Goal: Task Accomplishment & Management: Complete application form

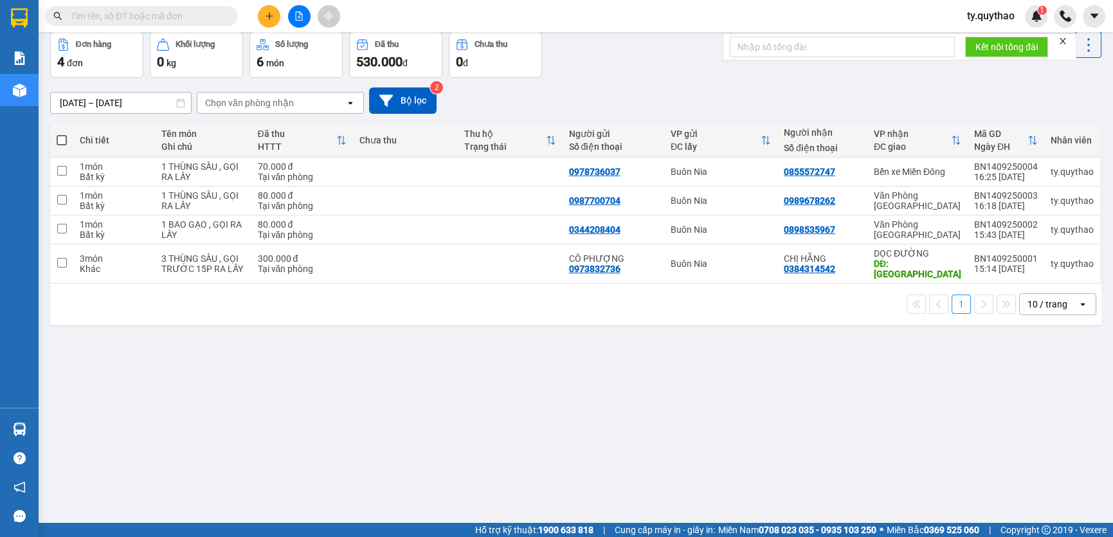
click at [261, 12] on button at bounding box center [269, 16] width 23 height 23
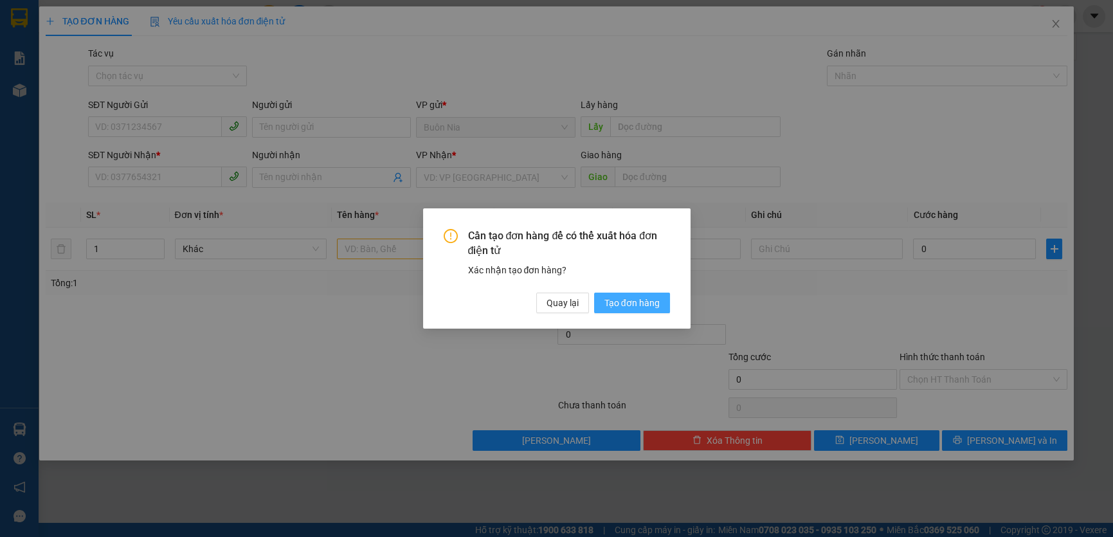
click at [628, 304] on span "Tạo đơn hàng" at bounding box center [631, 303] width 55 height 14
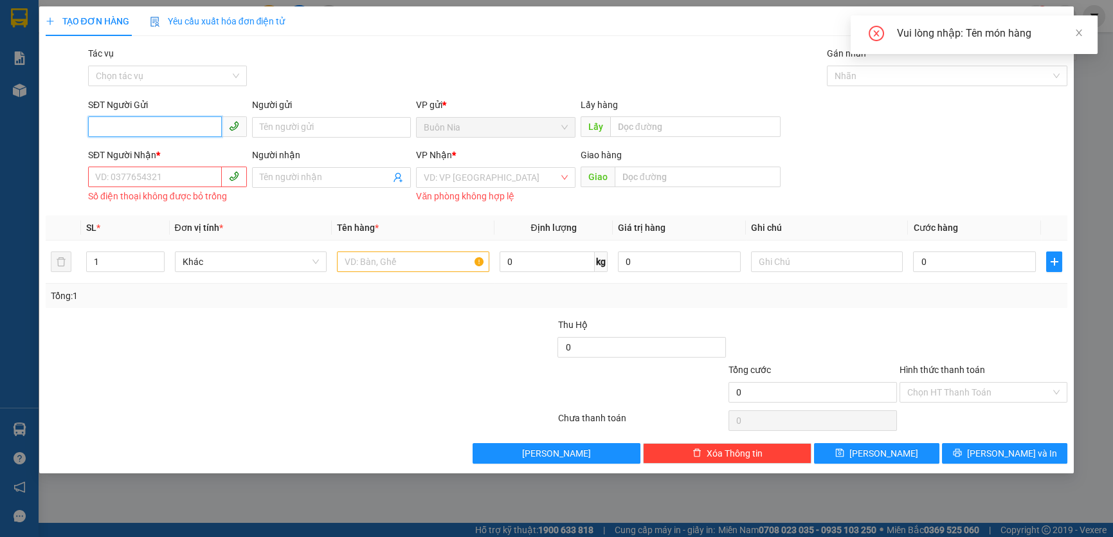
click at [180, 127] on input "SĐT Người Gửi" at bounding box center [155, 126] width 134 height 21
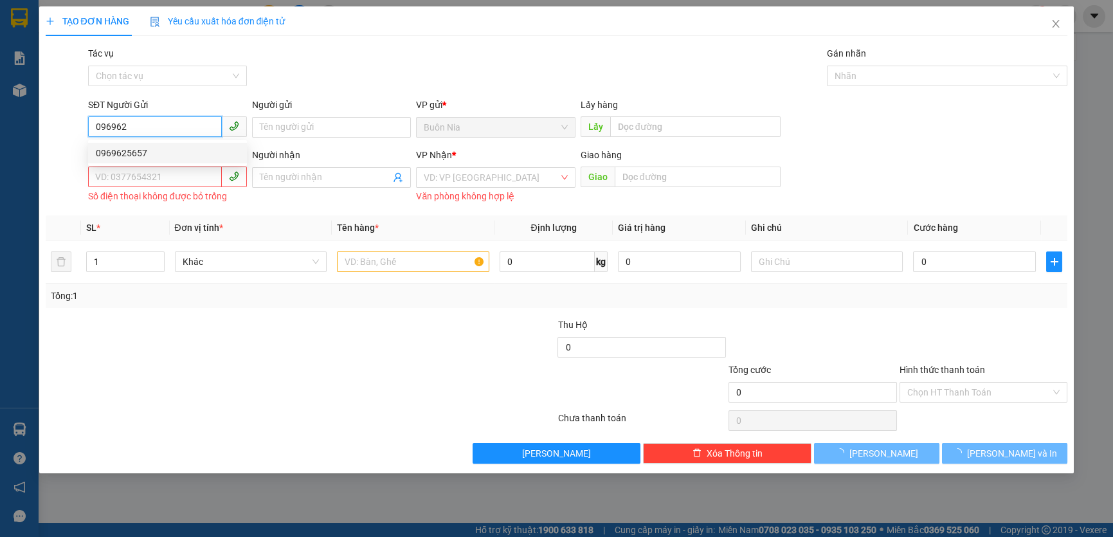
click at [154, 151] on div "0969625657" at bounding box center [167, 153] width 143 height 14
type input "0969625657"
type input "0382587300"
type input "BX [GEOGRAPHIC_DATA]"
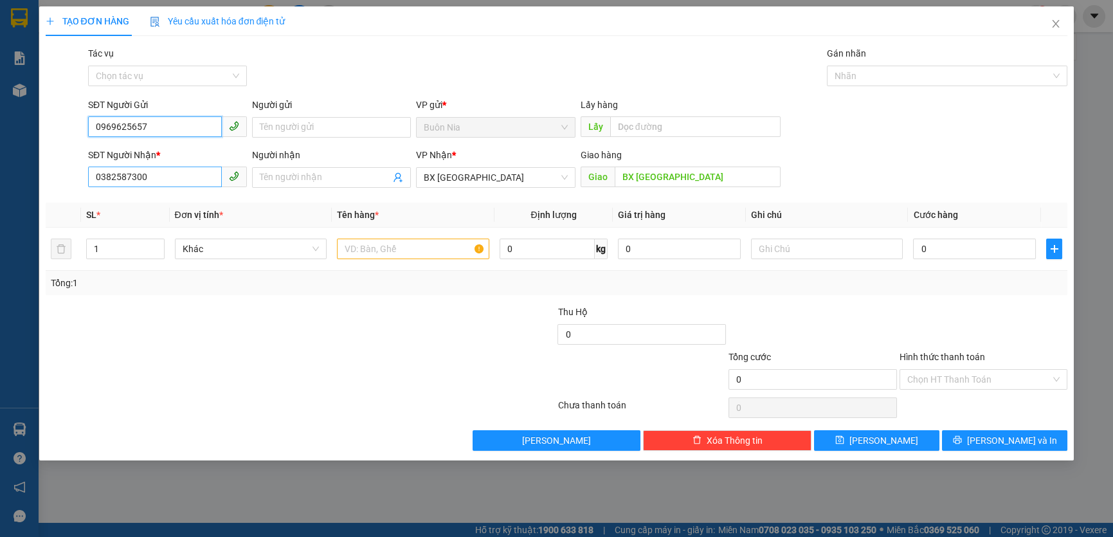
type input "0969625657"
click at [173, 176] on input "0382587300" at bounding box center [155, 177] width 134 height 21
type input "0907889098"
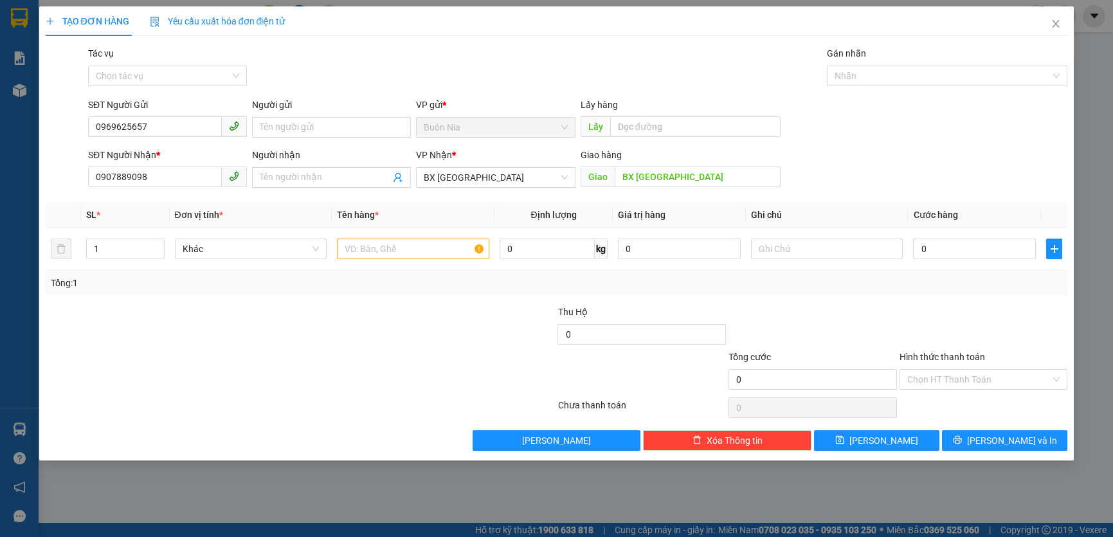
click at [185, 320] on div at bounding box center [214, 327] width 341 height 45
click at [157, 177] on input "0907889098" at bounding box center [155, 177] width 134 height 21
click at [520, 177] on span "BX [GEOGRAPHIC_DATA]" at bounding box center [495, 177] width 143 height 19
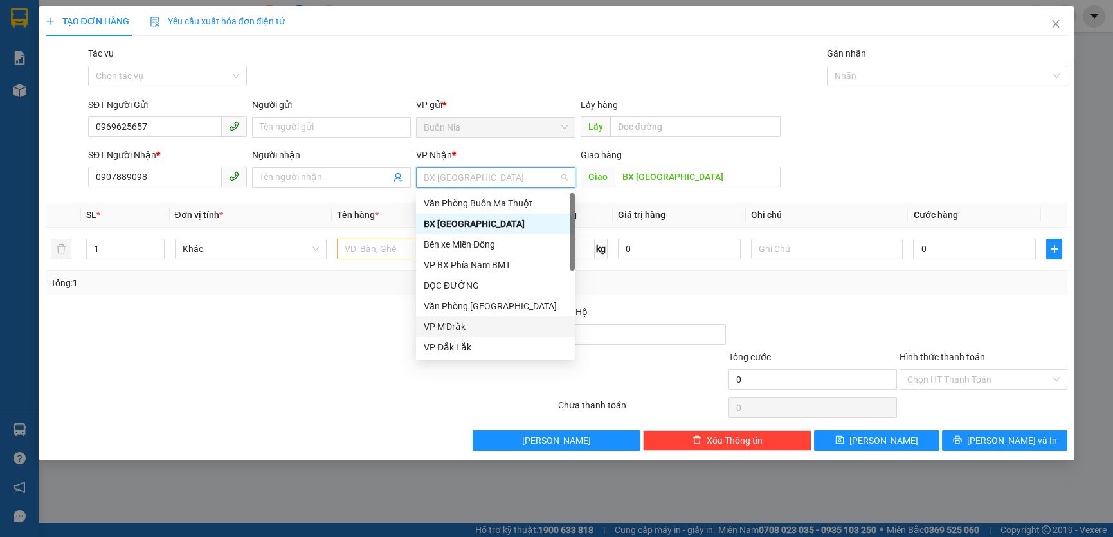
click at [336, 346] on div at bounding box center [214, 327] width 341 height 45
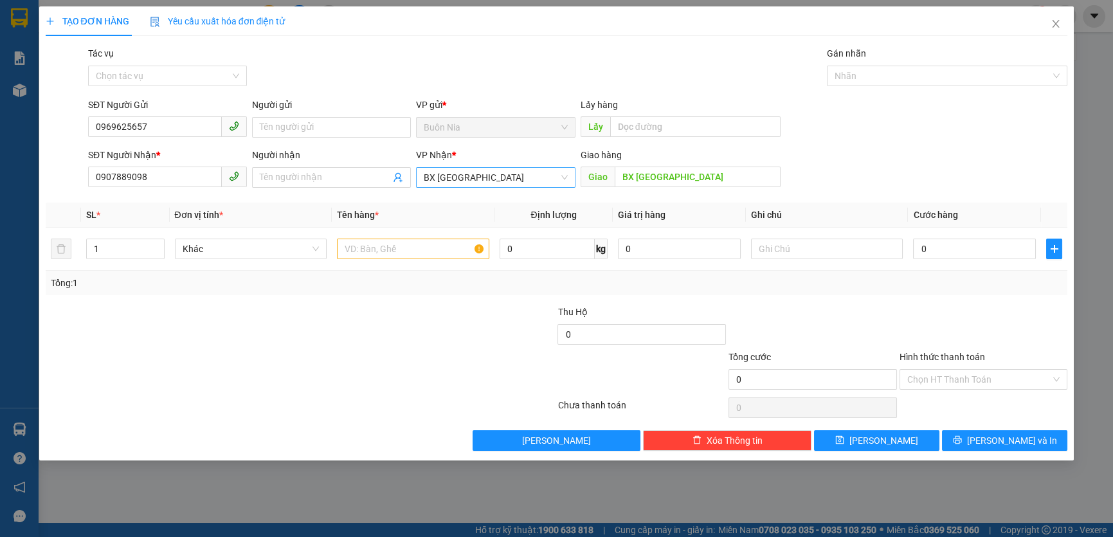
click at [494, 176] on span "BX [GEOGRAPHIC_DATA]" at bounding box center [495, 177] width 143 height 19
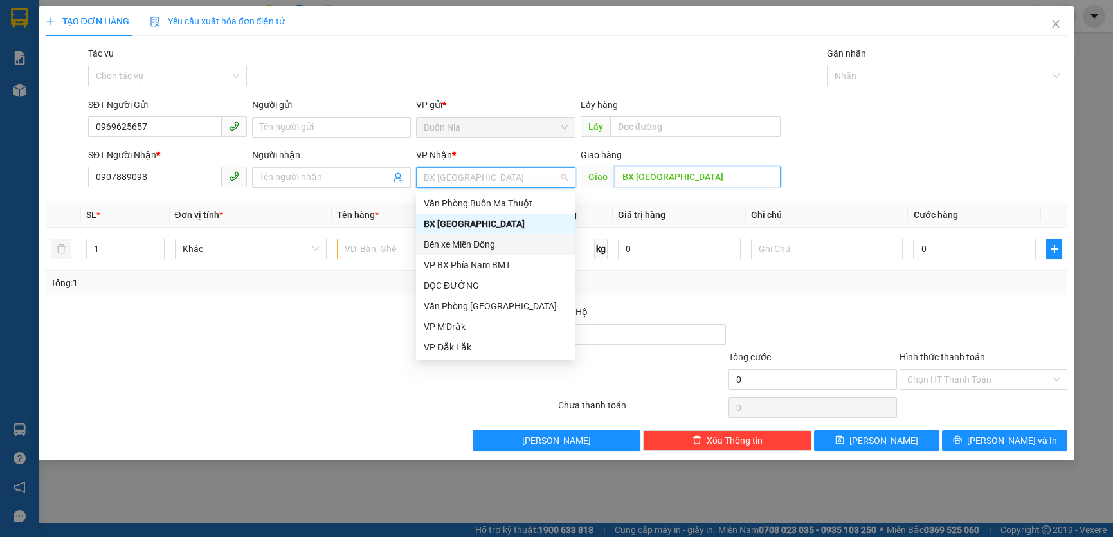
click at [673, 177] on input "BX [GEOGRAPHIC_DATA]" at bounding box center [698, 177] width 166 height 21
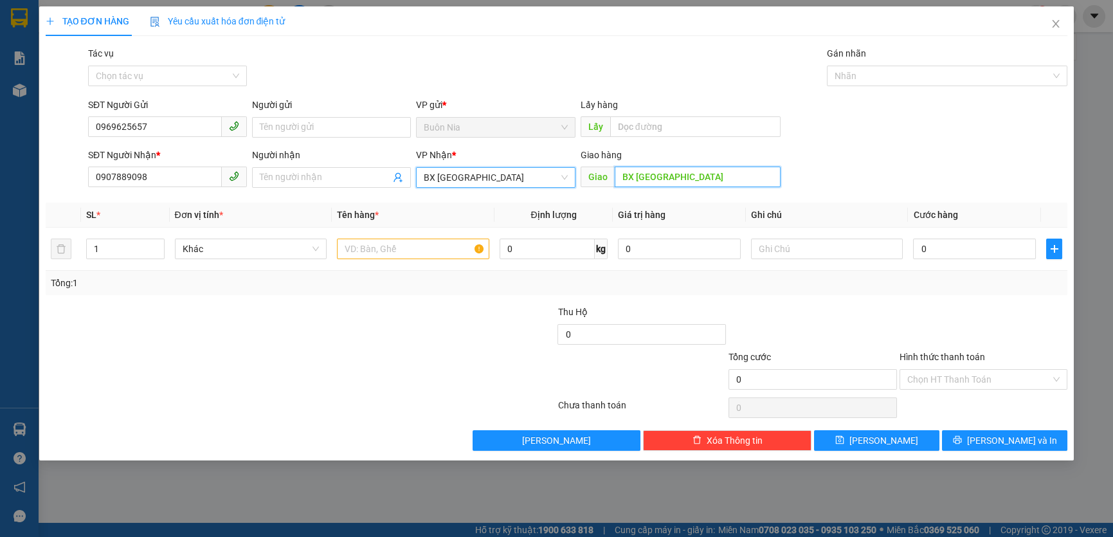
click at [673, 177] on input "BX [GEOGRAPHIC_DATA]" at bounding box center [698, 177] width 166 height 21
click at [483, 181] on span "BX [GEOGRAPHIC_DATA]" at bounding box center [495, 177] width 143 height 19
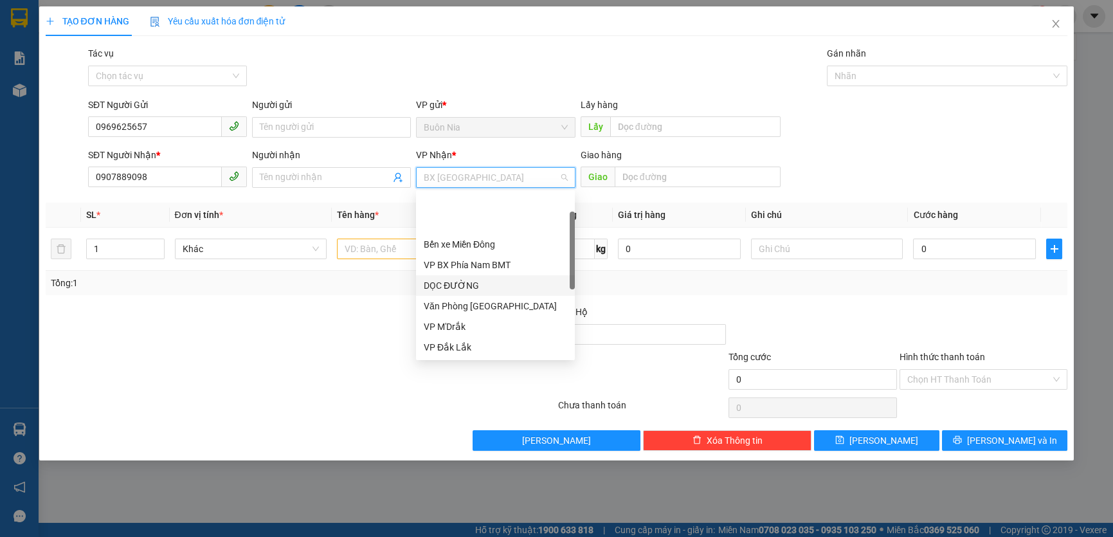
scroll to position [58, 0]
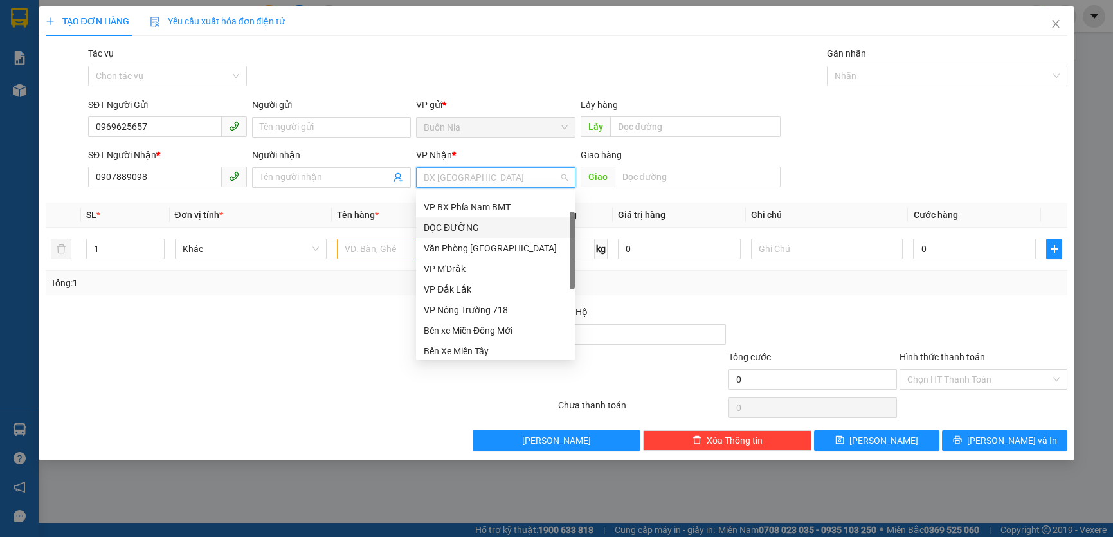
click at [505, 221] on div "DỌC ĐƯỜNG" at bounding box center [495, 228] width 143 height 14
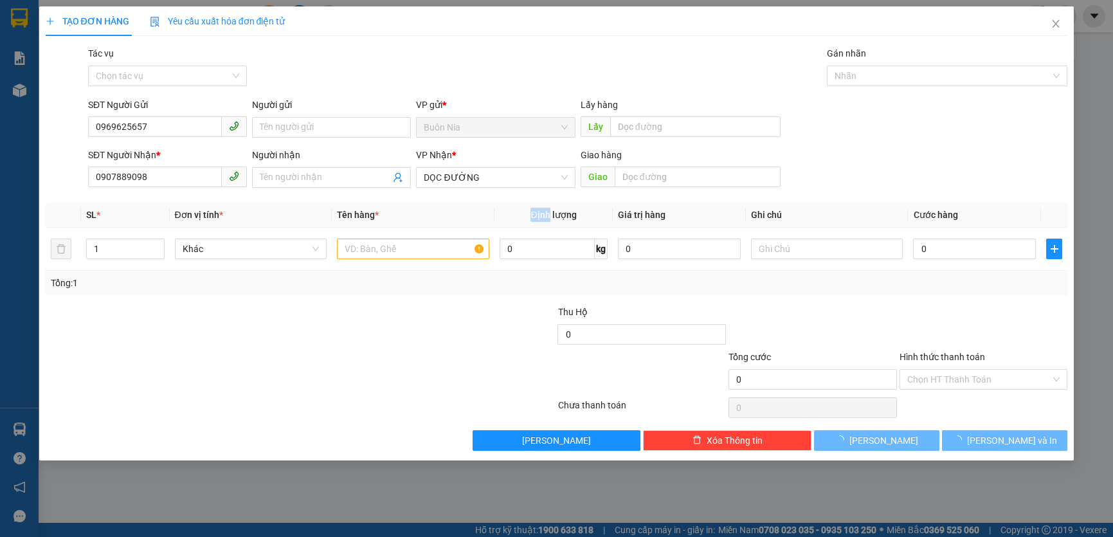
click at [505, 219] on th "Định lượng" at bounding box center [553, 215] width 118 height 25
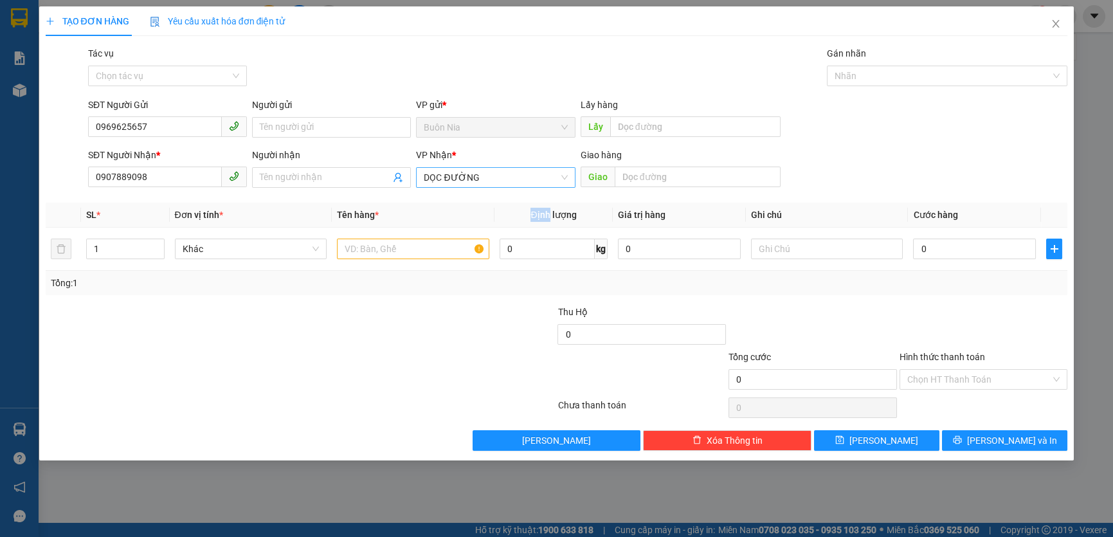
click at [489, 173] on span "DỌC ĐƯỜNG" at bounding box center [495, 177] width 143 height 19
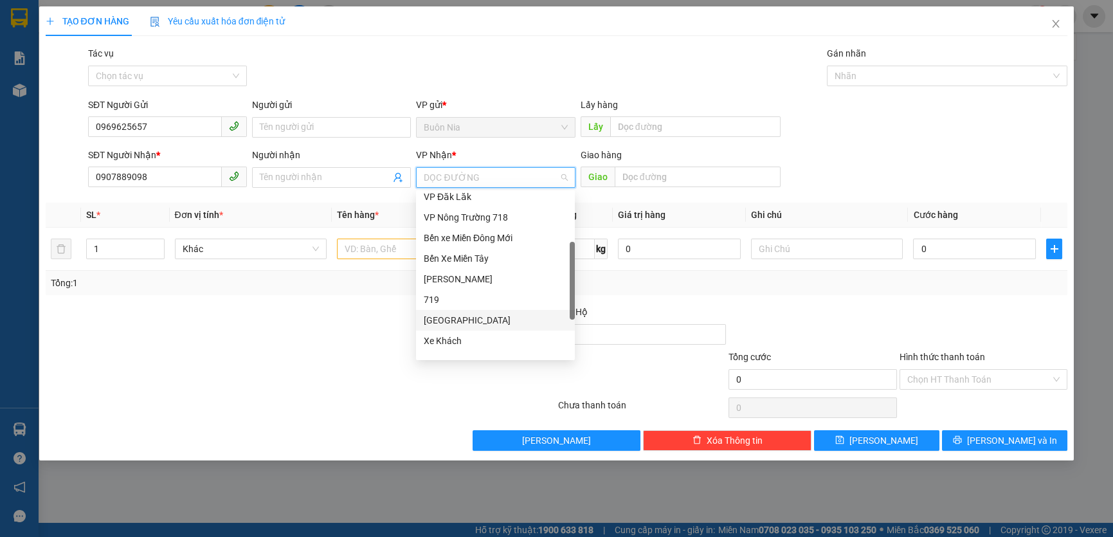
scroll to position [33, 0]
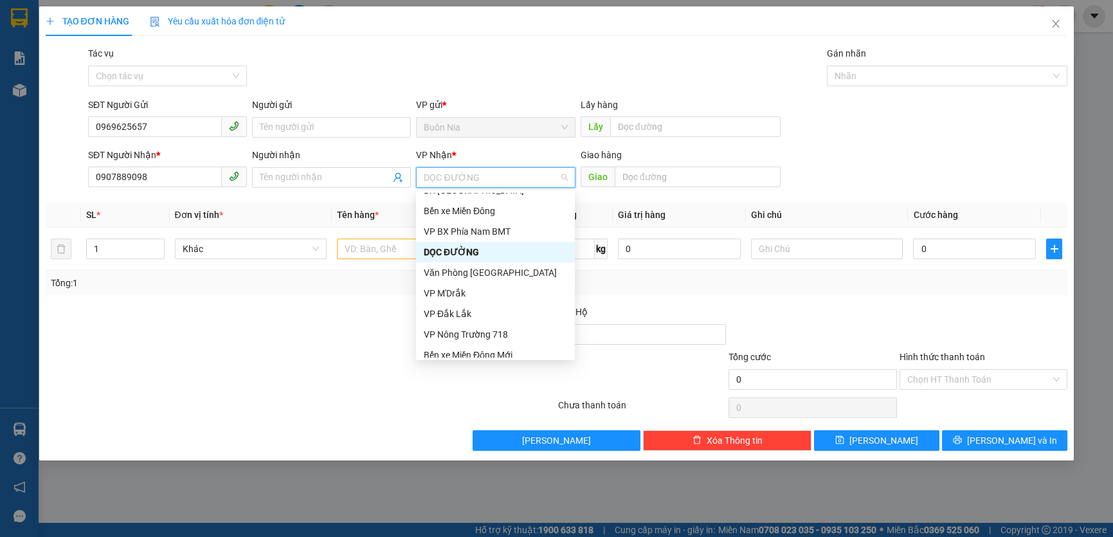
click at [495, 249] on div "DỌC ĐƯỜNG" at bounding box center [495, 252] width 143 height 14
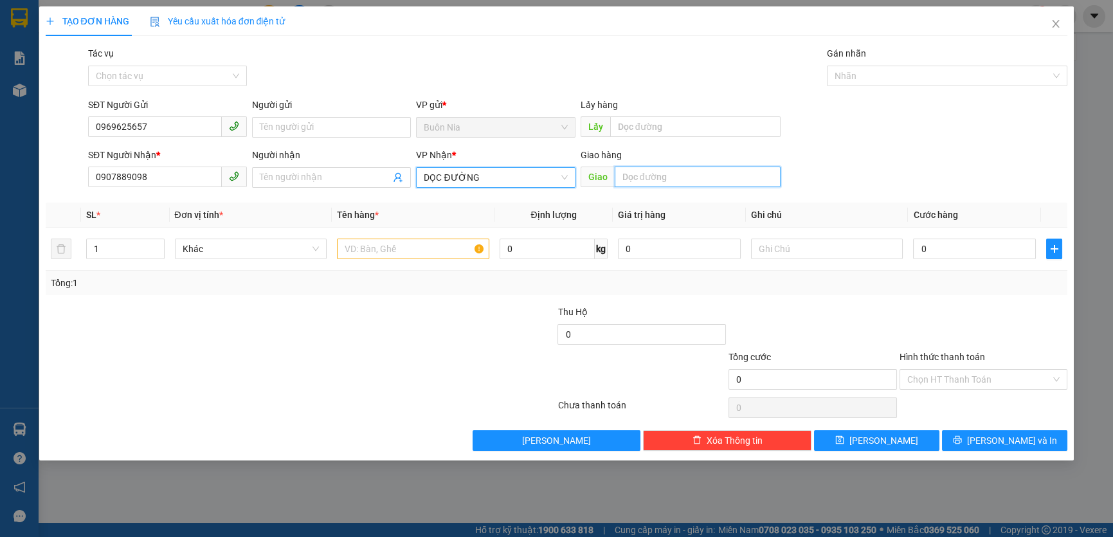
click at [689, 173] on input "text" at bounding box center [698, 177] width 166 height 21
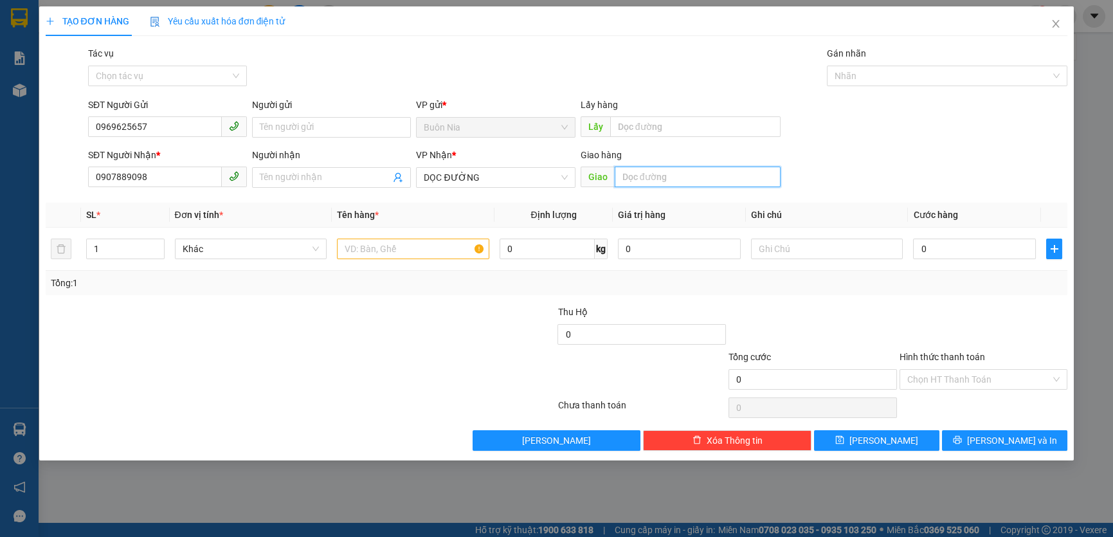
click at [678, 179] on input "text" at bounding box center [698, 177] width 166 height 21
type input "k"
type input "KCN HẢI SƠN ĐỨC HÒA L,A"
click at [110, 249] on input "1" at bounding box center [125, 248] width 77 height 19
type input "2"
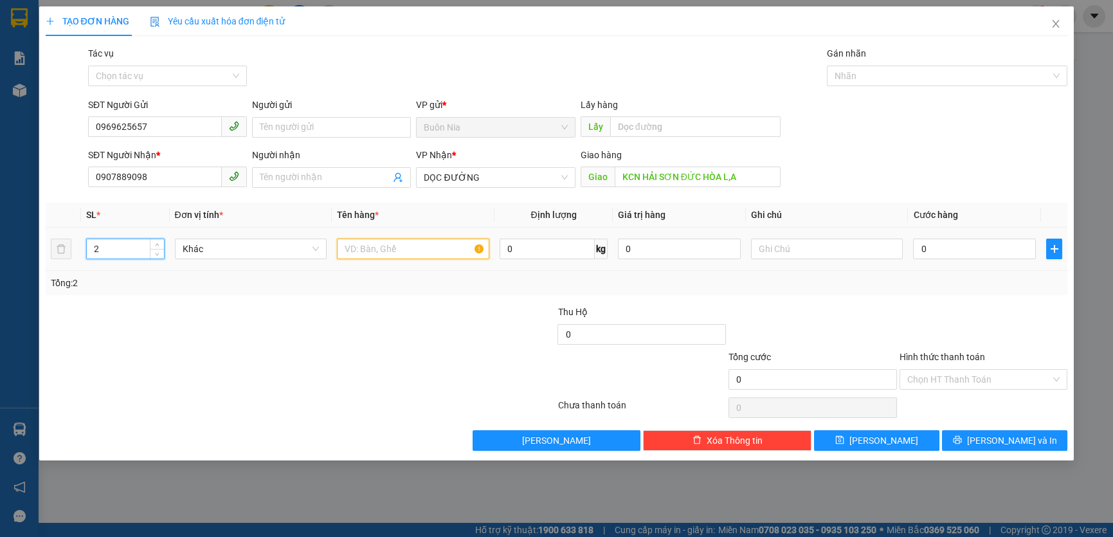
click at [361, 253] on input "text" at bounding box center [413, 249] width 152 height 21
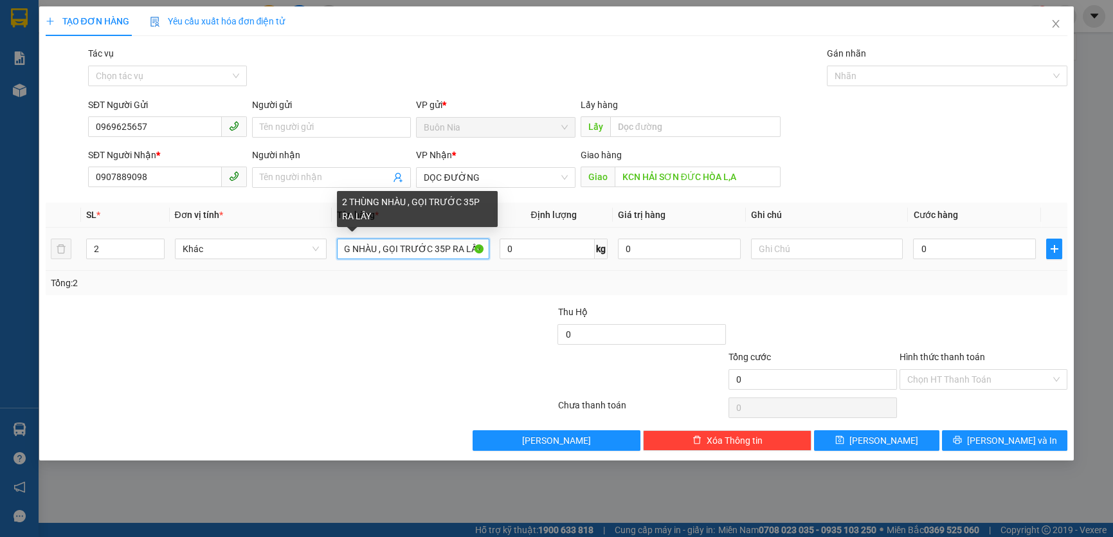
click at [384, 252] on input "2 THÙNG NHÀU , GỌI TRƯỚC 35P RA LẤY" at bounding box center [413, 249] width 152 height 21
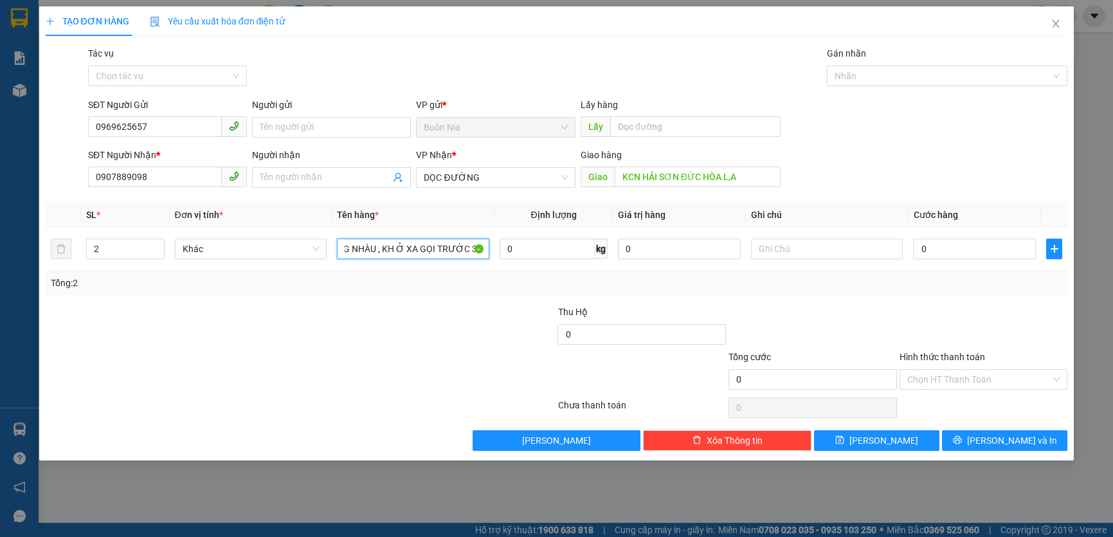
type input "2 THÙNG NHÀU , KH Ở XA GỌI TRƯỚC 35P RA LẤY"
click at [913, 251] on input "0" at bounding box center [974, 249] width 123 height 21
type input "1"
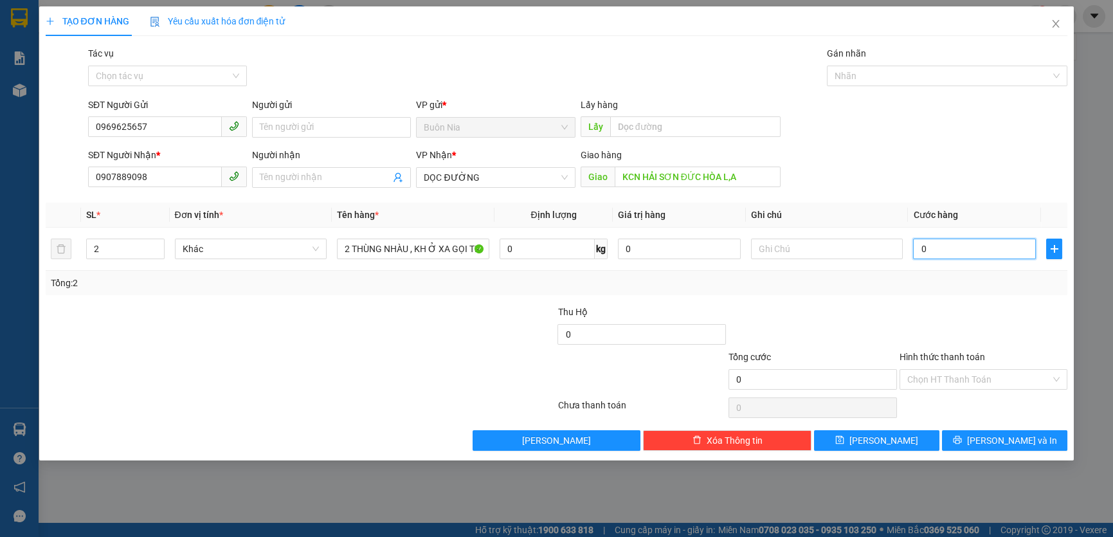
type input "1"
type input "15"
type input "150"
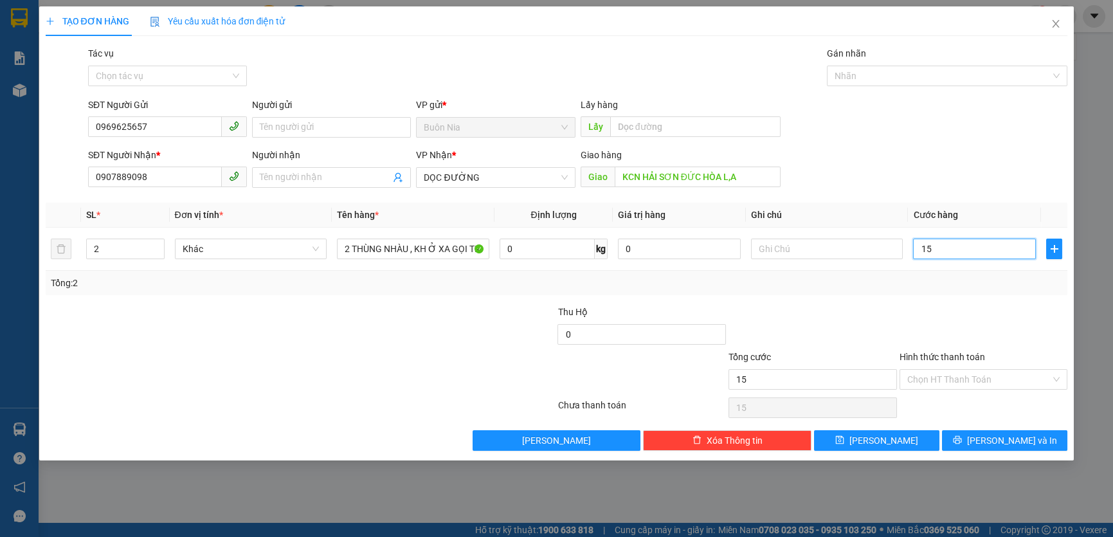
type input "150"
type input "1.500"
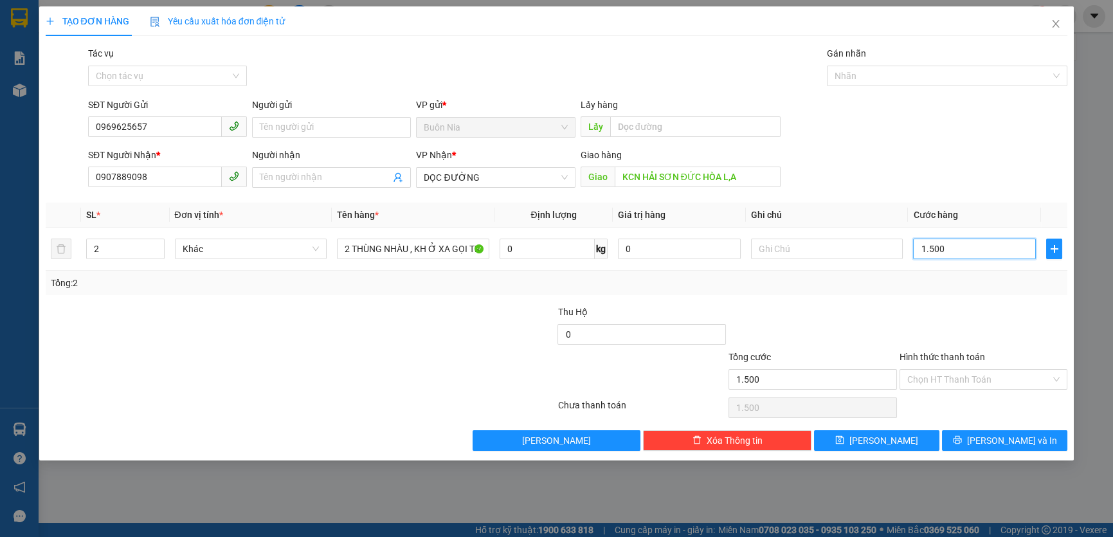
type input "15.000"
type input "150.000"
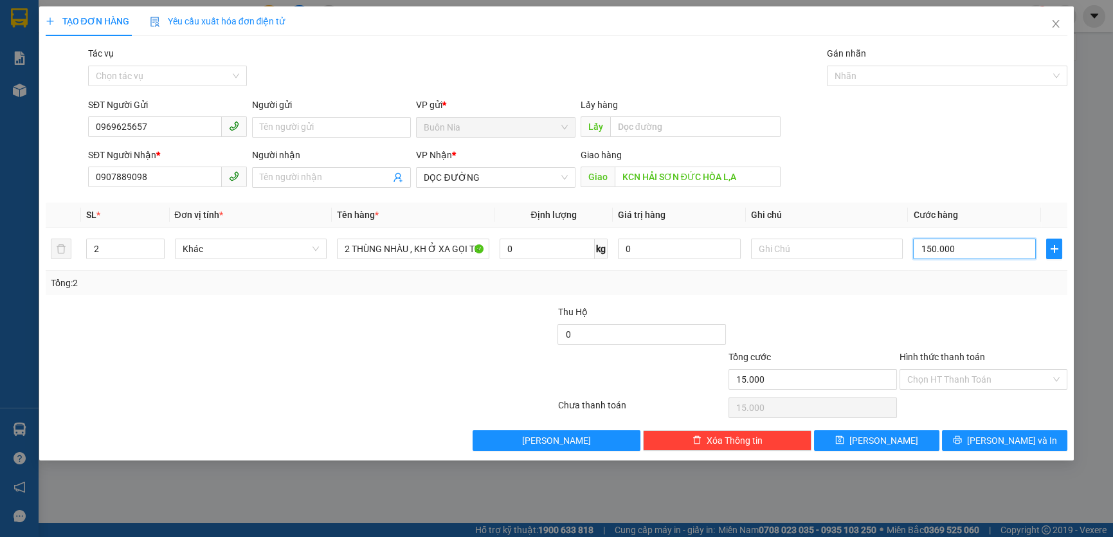
type input "150.000"
click at [966, 379] on input "Hình thức thanh toán" at bounding box center [979, 379] width 144 height 19
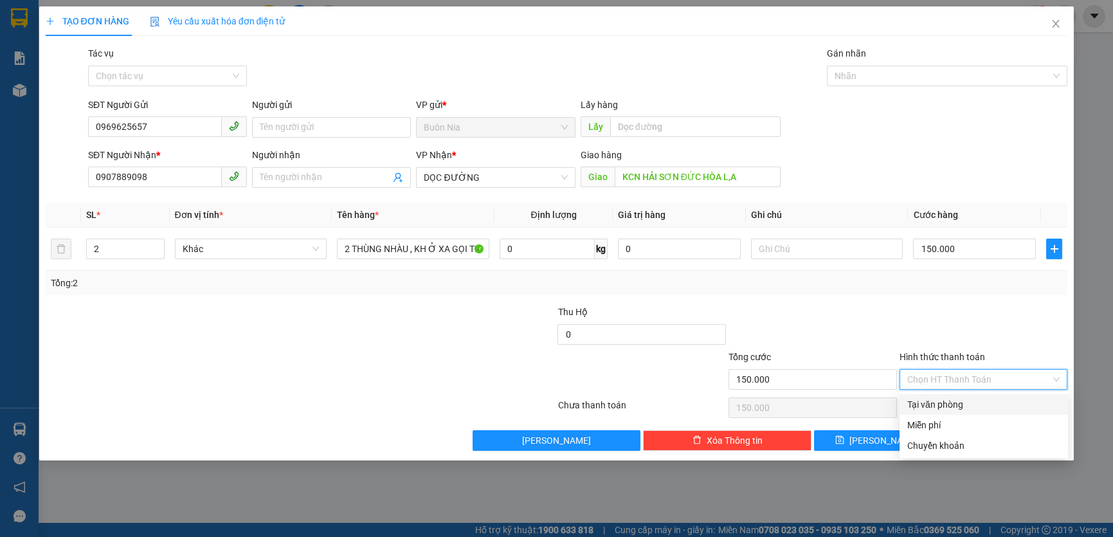
click at [963, 404] on div "Tại văn phòng" at bounding box center [983, 404] width 153 height 14
type input "0"
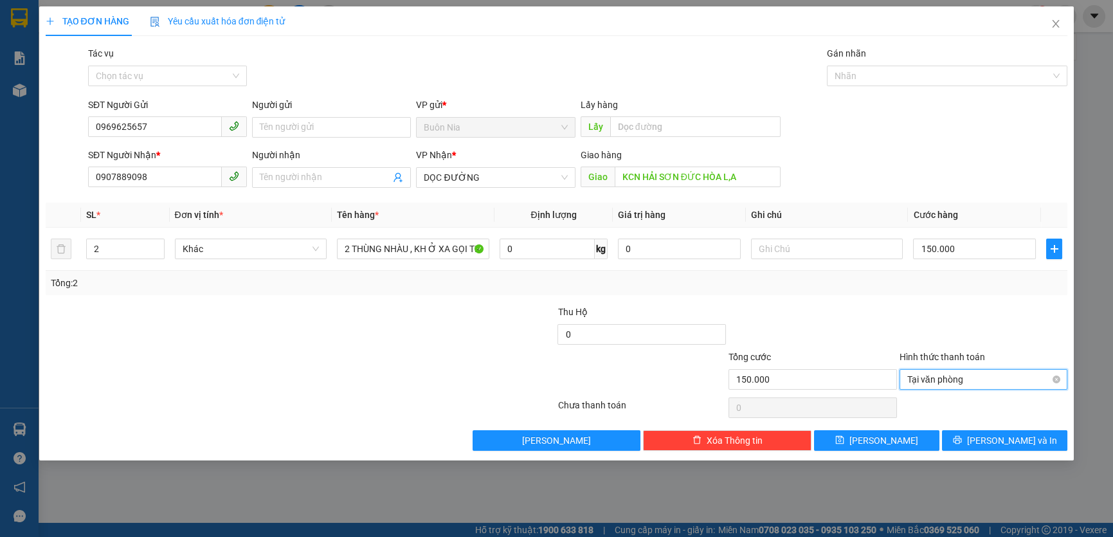
click at [980, 373] on span "Tại văn phòng" at bounding box center [983, 379] width 153 height 19
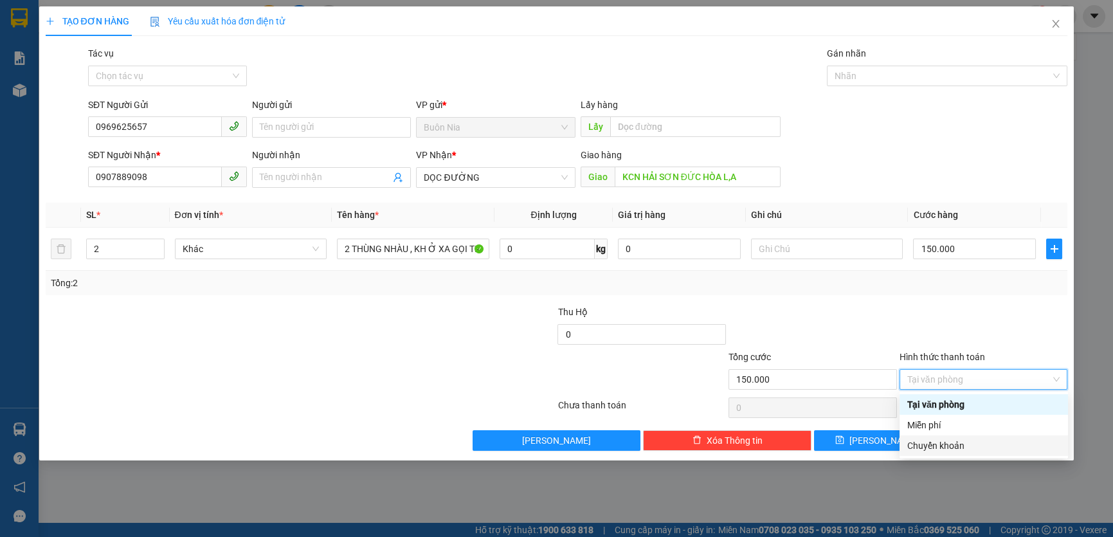
click at [980, 443] on div "Chuyển khoản" at bounding box center [983, 445] width 153 height 14
click at [962, 443] on icon "printer" at bounding box center [957, 439] width 9 height 9
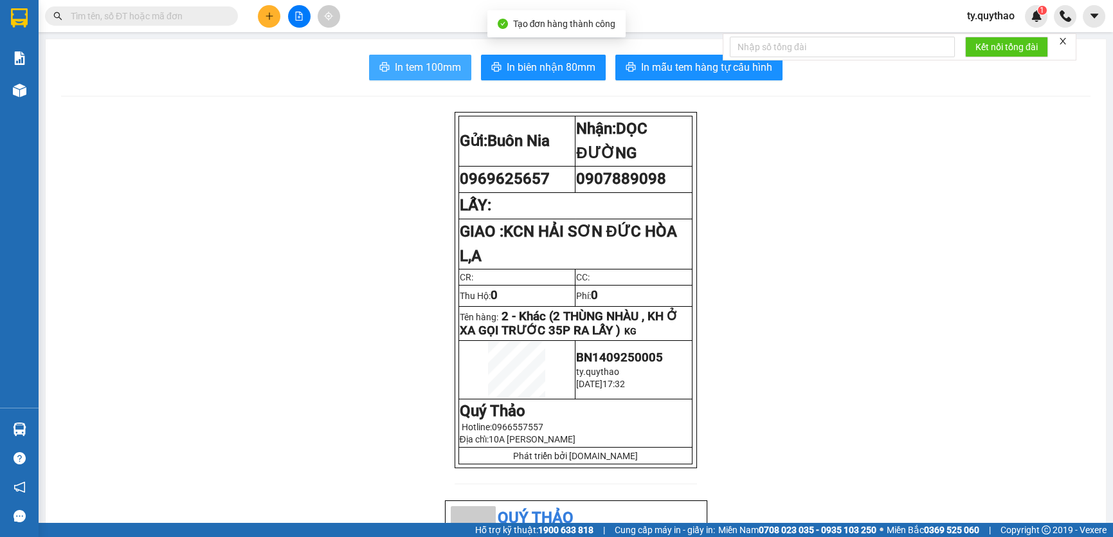
click at [416, 68] on span "In tem 100mm" at bounding box center [428, 67] width 66 height 16
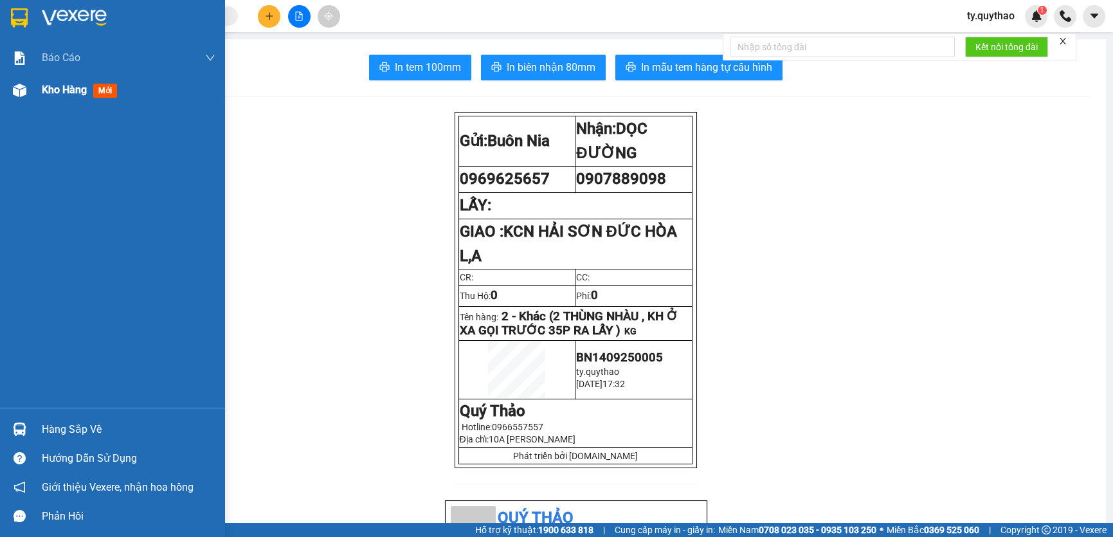
click at [37, 91] on div "Kho hàng mới" at bounding box center [112, 90] width 225 height 32
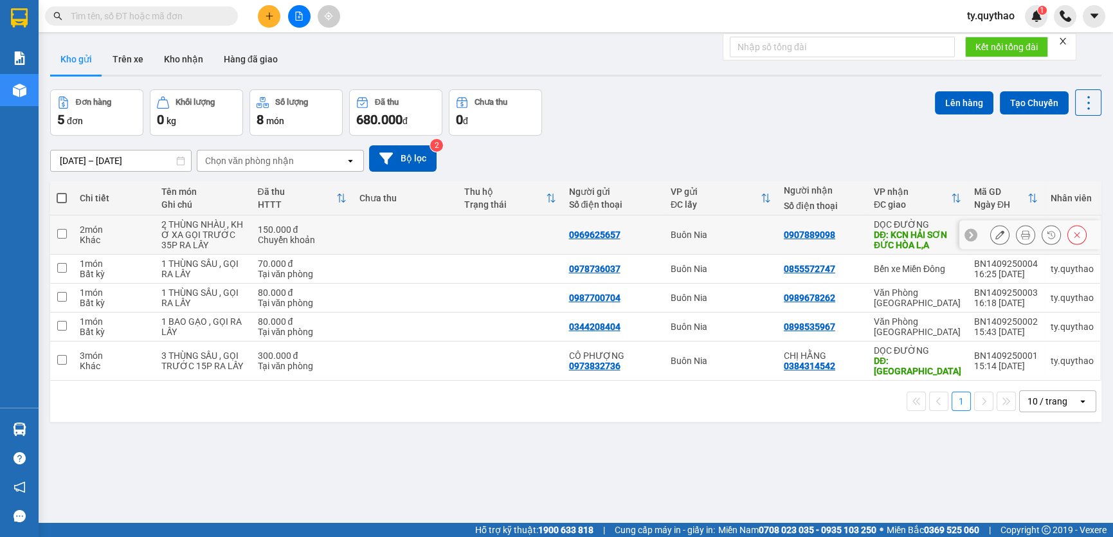
click at [64, 232] on input "checkbox" at bounding box center [62, 234] width 10 height 10
checkbox input "true"
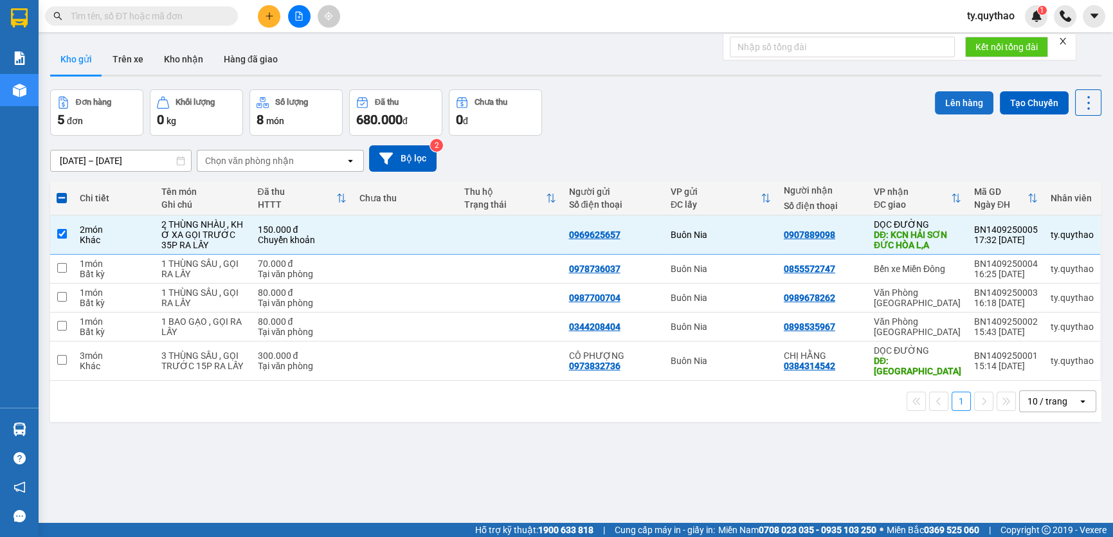
click at [950, 103] on button "Lên hàng" at bounding box center [964, 102] width 59 height 23
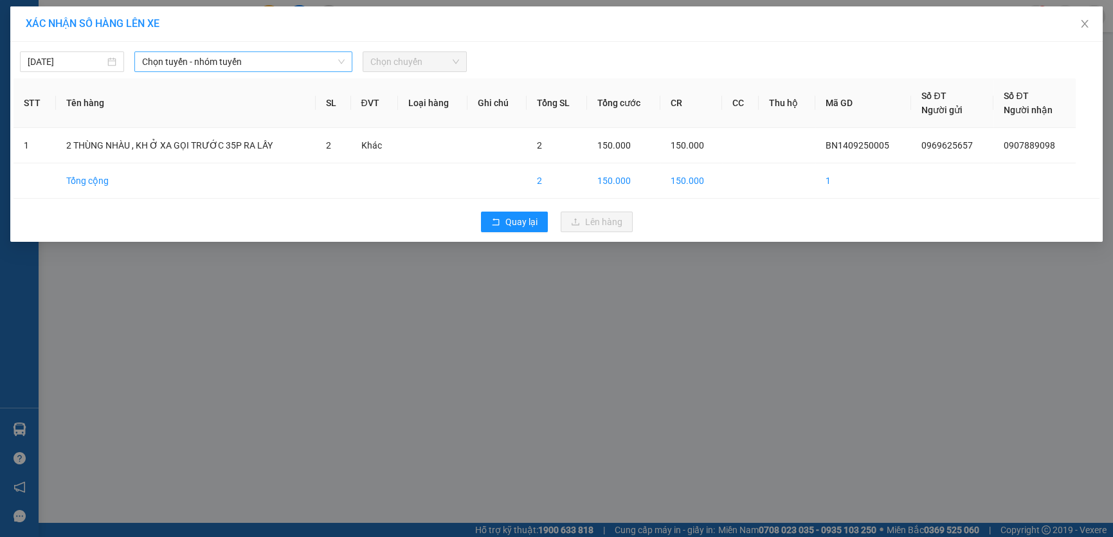
click at [225, 64] on span "Chọn tuyến - nhóm tuyến" at bounding box center [243, 61] width 203 height 19
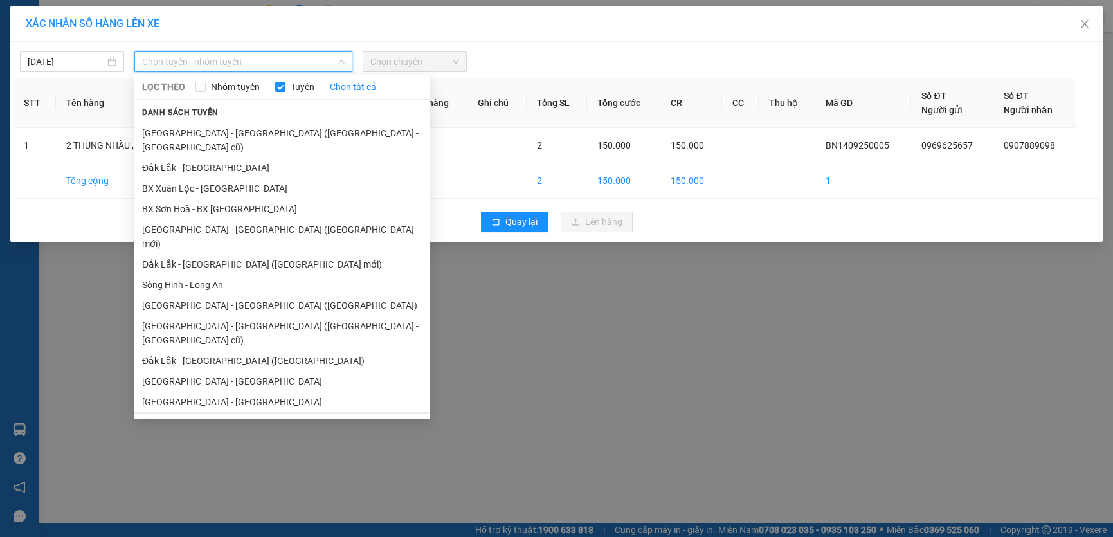
scroll to position [33, 0]
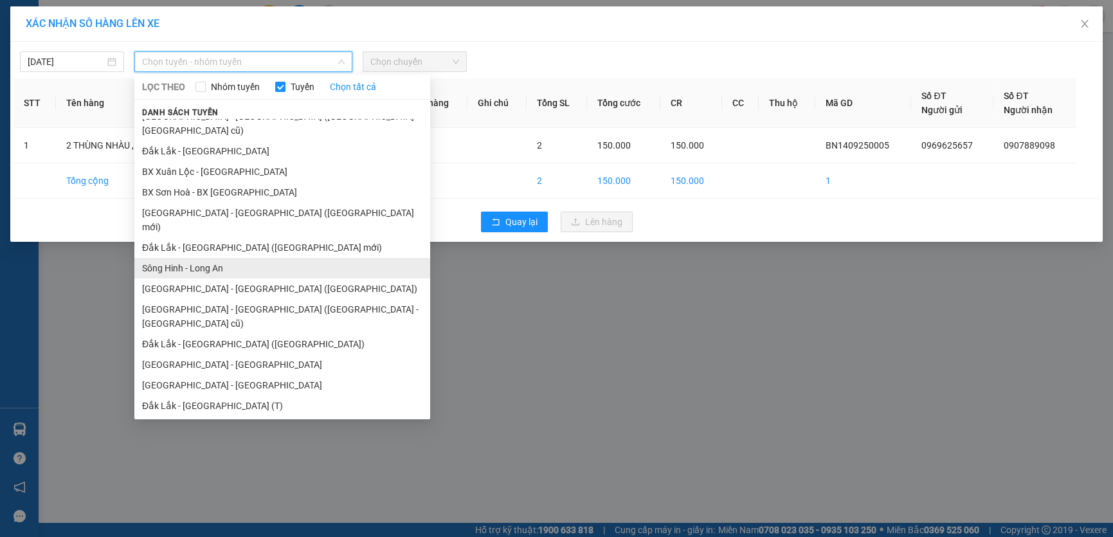
click at [253, 258] on li "Sông Hinh - Long An" at bounding box center [282, 268] width 296 height 21
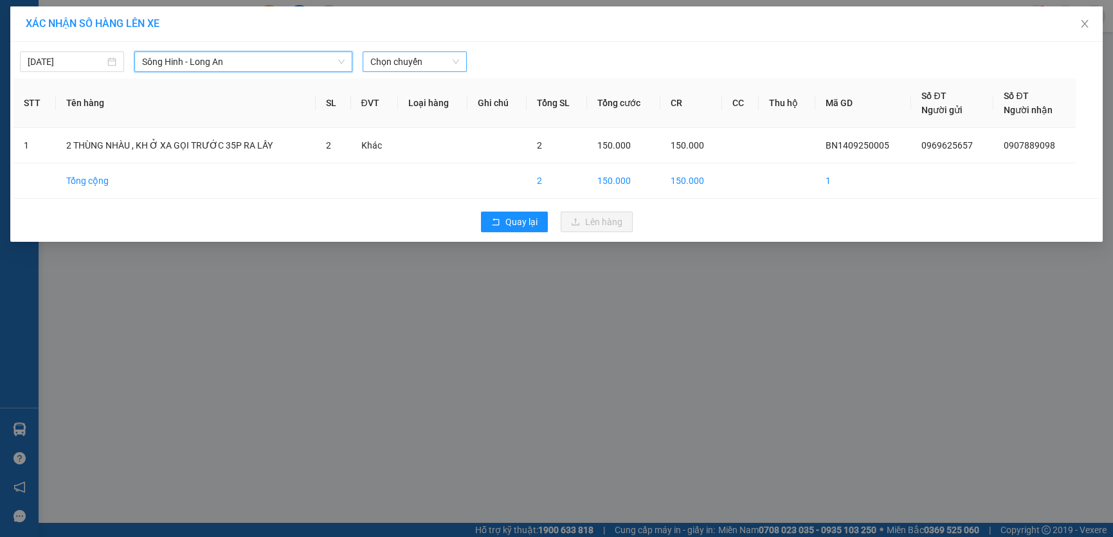
click at [429, 64] on span "Chọn chuyến" at bounding box center [414, 61] width 89 height 19
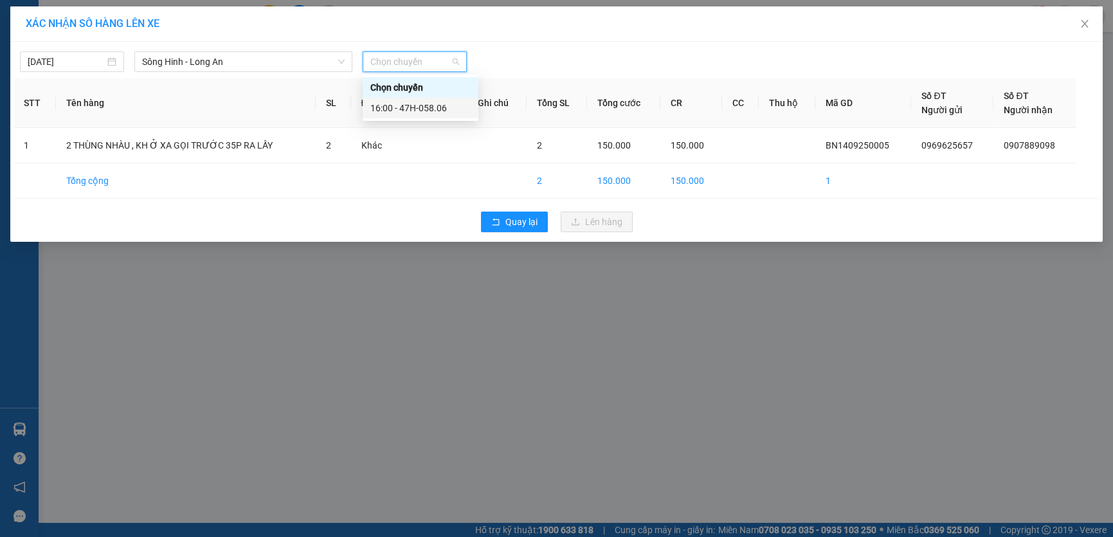
click at [433, 105] on div "16:00 - 47H-058.06" at bounding box center [420, 108] width 100 height 14
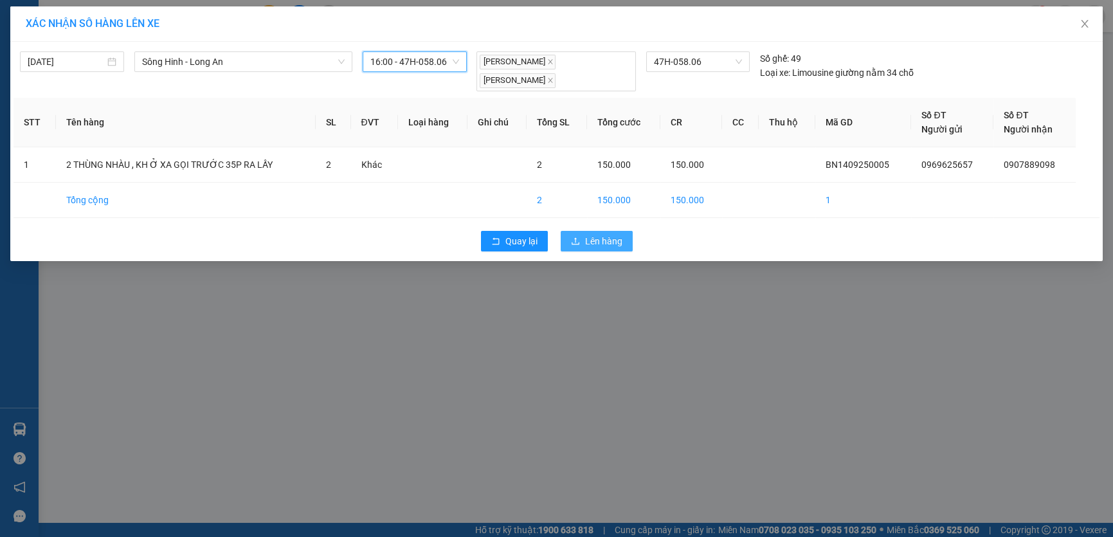
click at [609, 236] on span "Lên hàng" at bounding box center [603, 241] width 37 height 14
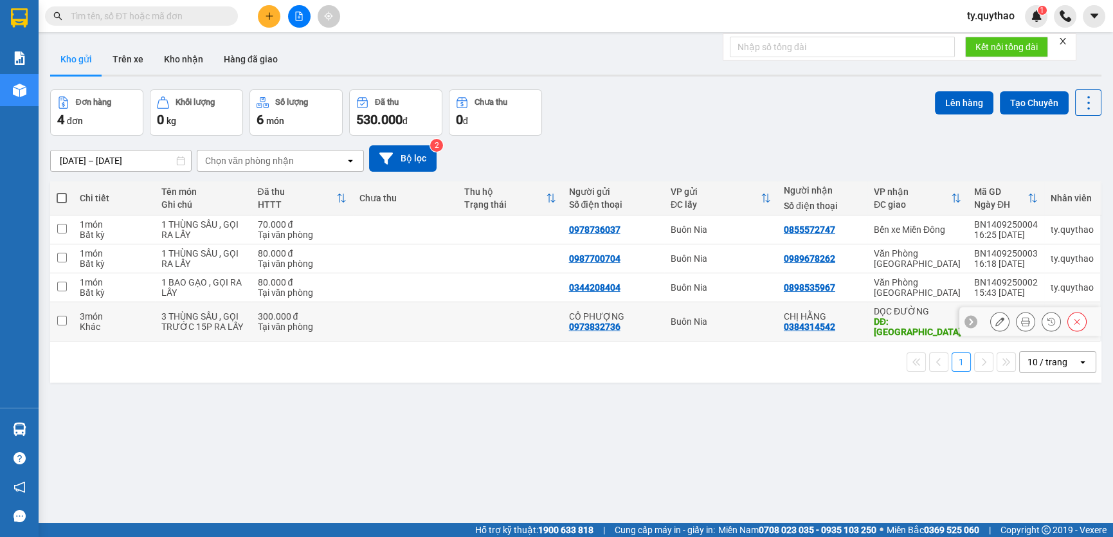
click at [61, 319] on input "checkbox" at bounding box center [62, 321] width 10 height 10
checkbox input "true"
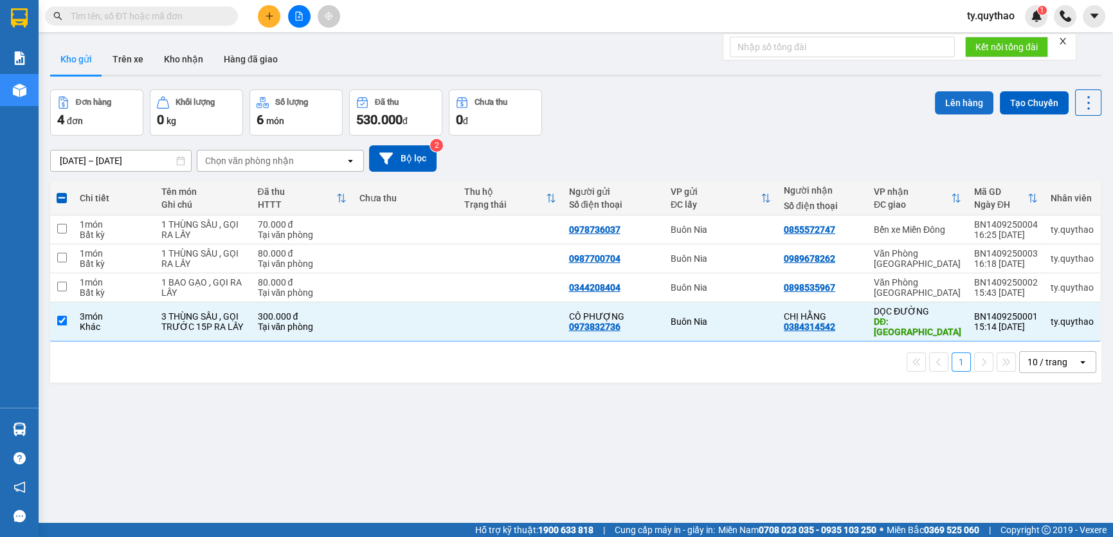
click at [954, 96] on button "Lên hàng" at bounding box center [964, 102] width 59 height 23
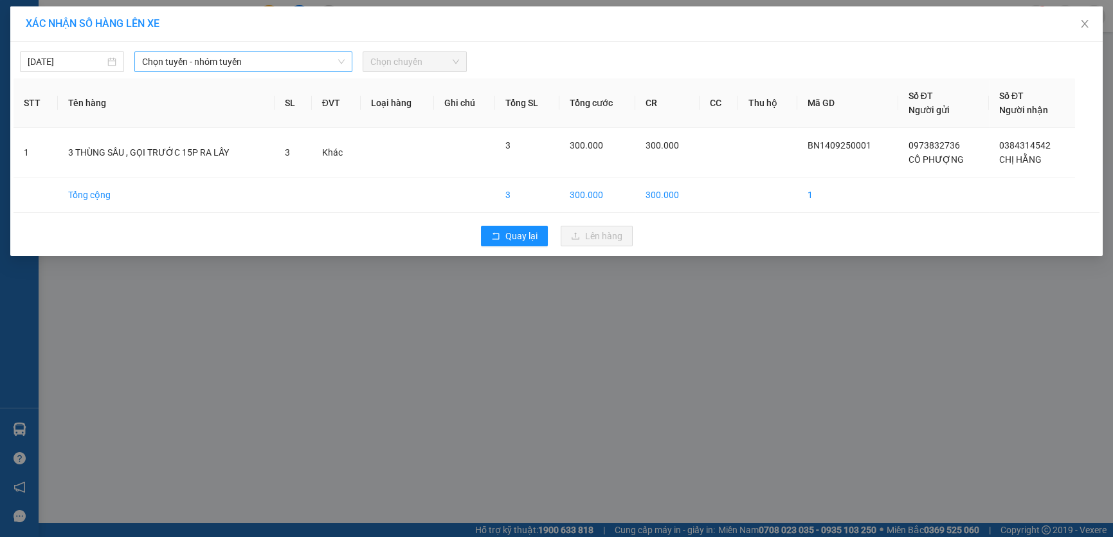
click at [244, 55] on span "Chọn tuyến - nhóm tuyến" at bounding box center [243, 61] width 203 height 19
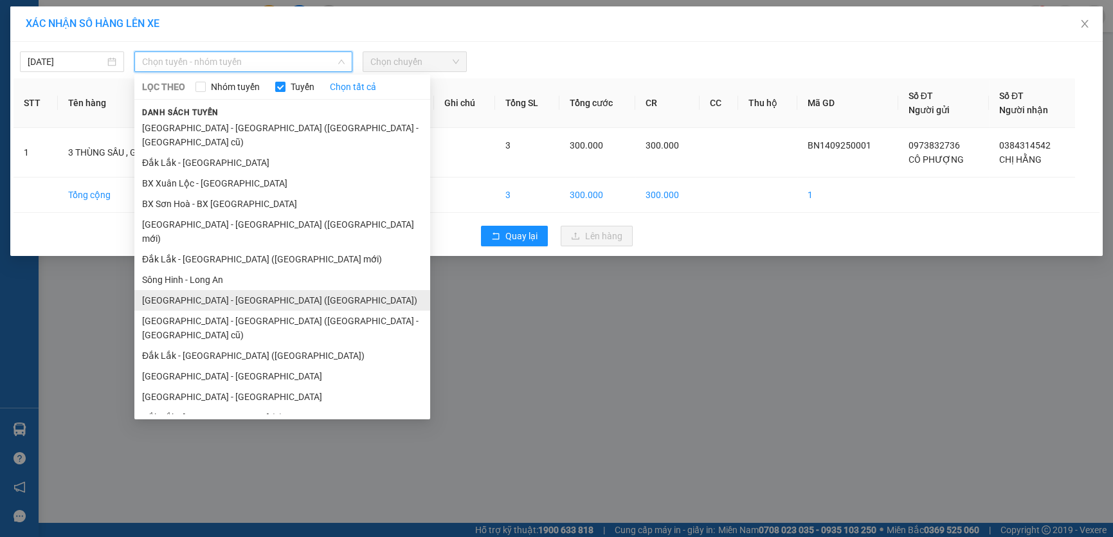
scroll to position [33, 0]
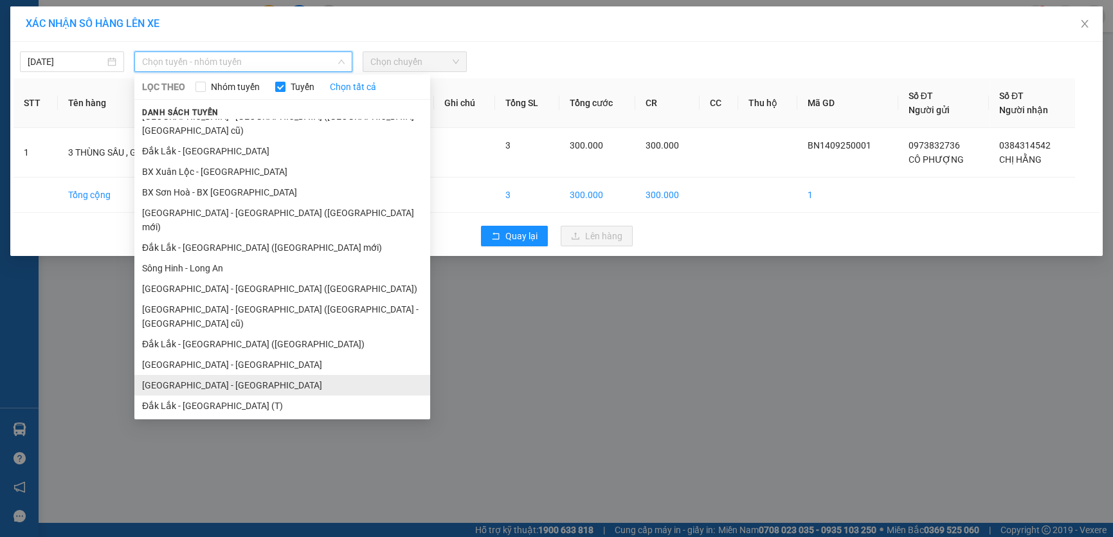
click at [236, 375] on li "[GEOGRAPHIC_DATA] - [GEOGRAPHIC_DATA]" at bounding box center [282, 385] width 296 height 21
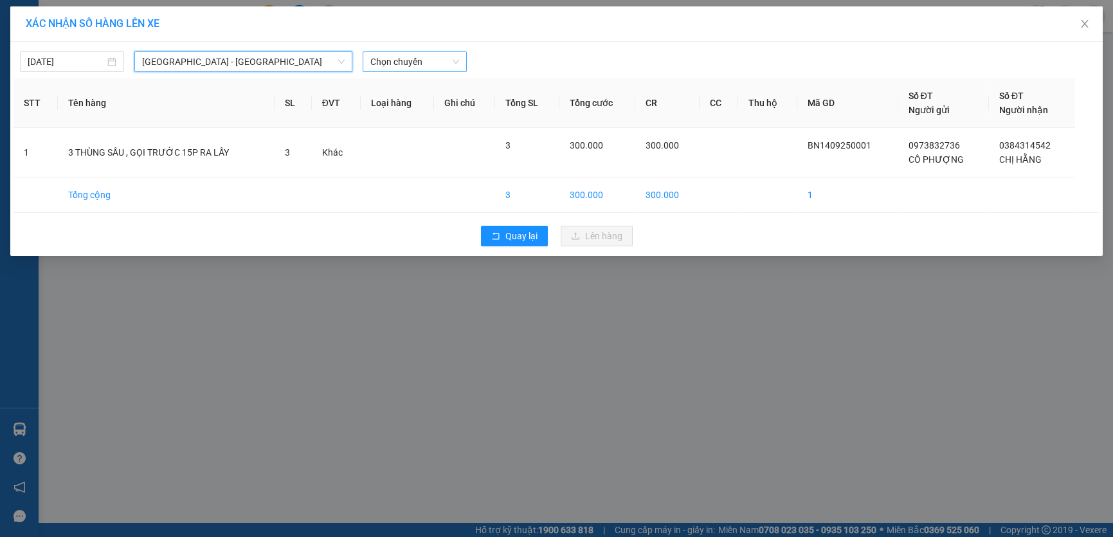
click at [420, 64] on span "Chọn chuyến" at bounding box center [414, 61] width 89 height 19
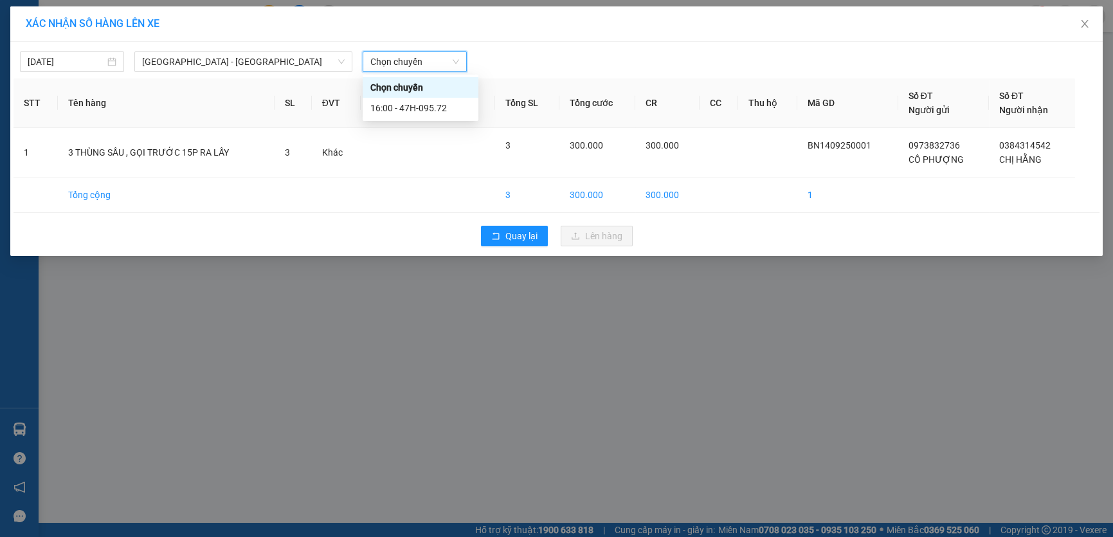
click at [420, 64] on span "Chọn chuyến" at bounding box center [414, 61] width 89 height 19
click at [414, 59] on span "Chọn chuyến" at bounding box center [414, 61] width 89 height 19
click at [446, 109] on div "16:00 - 47H-095.72" at bounding box center [420, 108] width 100 height 14
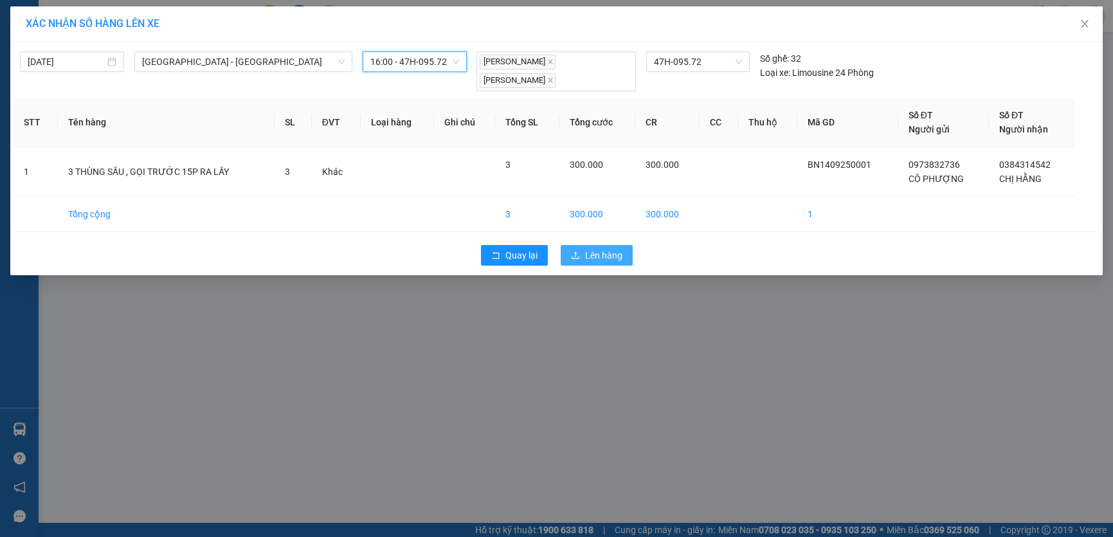
click at [577, 251] on icon "upload" at bounding box center [575, 255] width 9 height 9
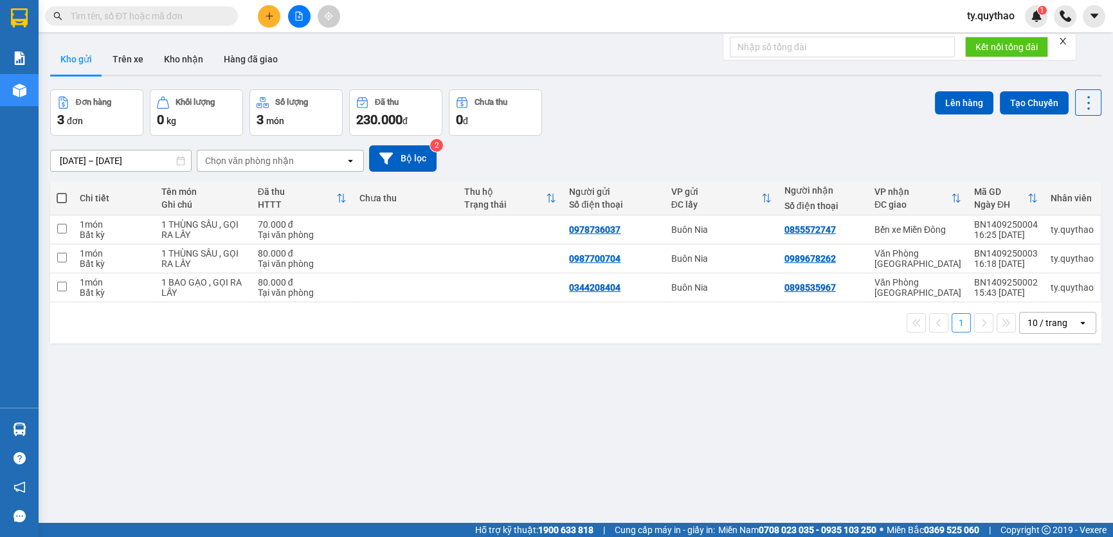
click at [65, 199] on span at bounding box center [62, 198] width 10 height 10
click at [62, 192] on input "checkbox" at bounding box center [62, 192] width 0 height 0
click at [65, 199] on span at bounding box center [62, 198] width 10 height 10
click at [62, 192] on input "checkbox" at bounding box center [62, 192] width 0 height 0
checkbox input "true"
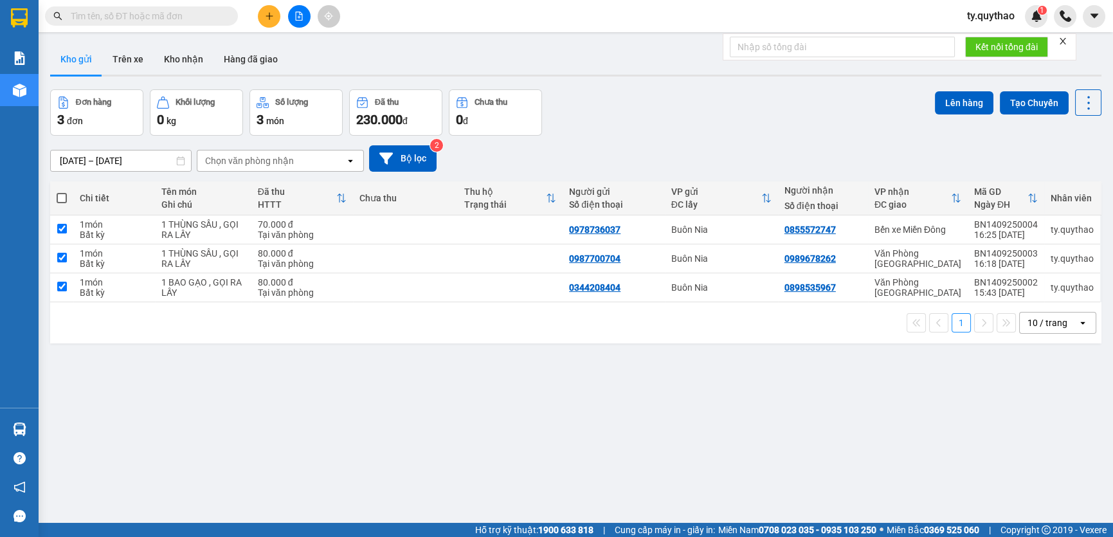
checkbox input "true"
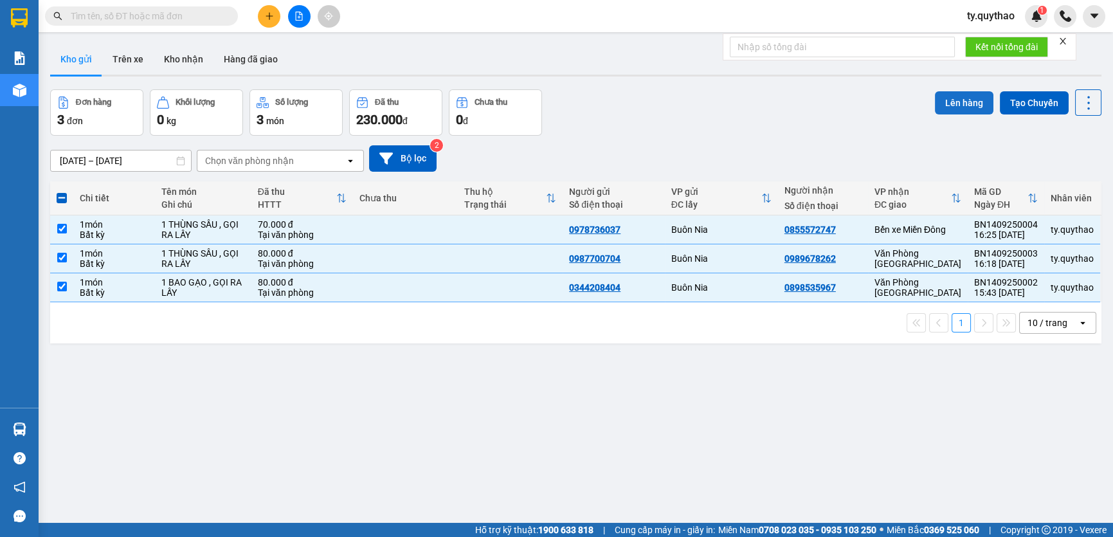
click at [947, 105] on button "Lên hàng" at bounding box center [964, 102] width 59 height 23
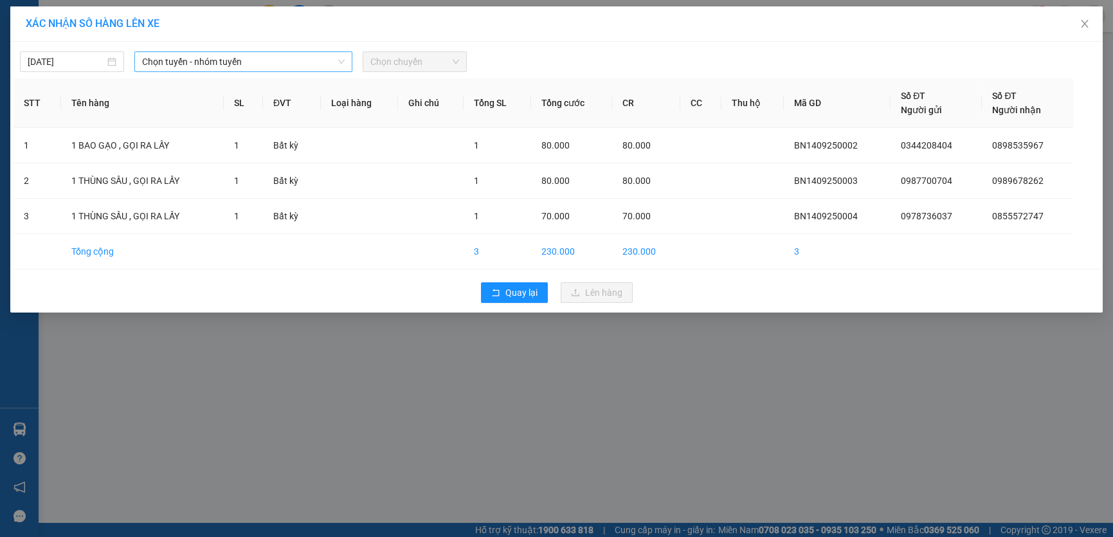
click at [257, 62] on span "Chọn tuyến - nhóm tuyến" at bounding box center [243, 61] width 203 height 19
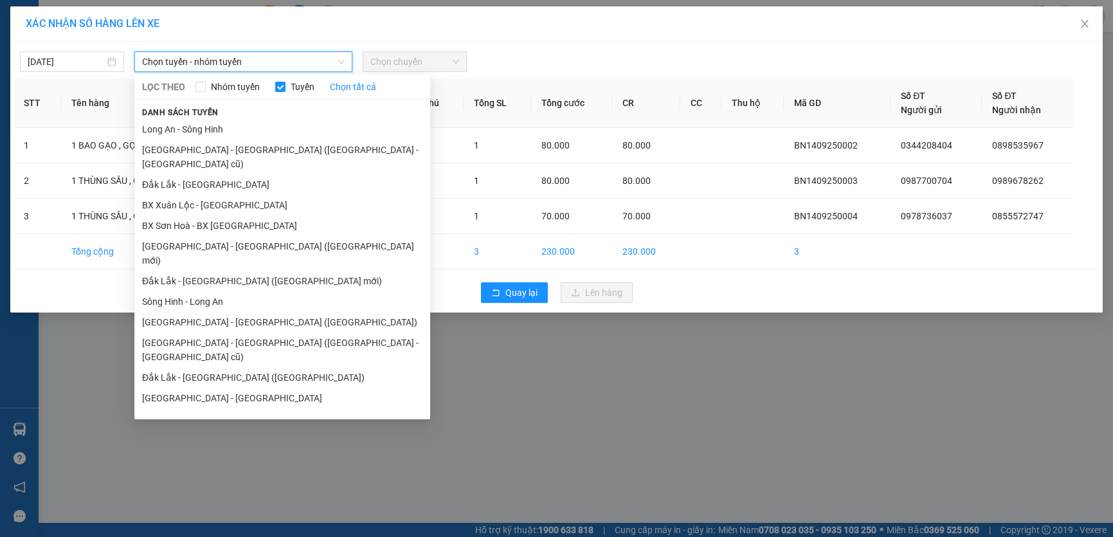
click at [257, 62] on span "Chọn tuyến - nhóm tuyến" at bounding box center [243, 61] width 203 height 19
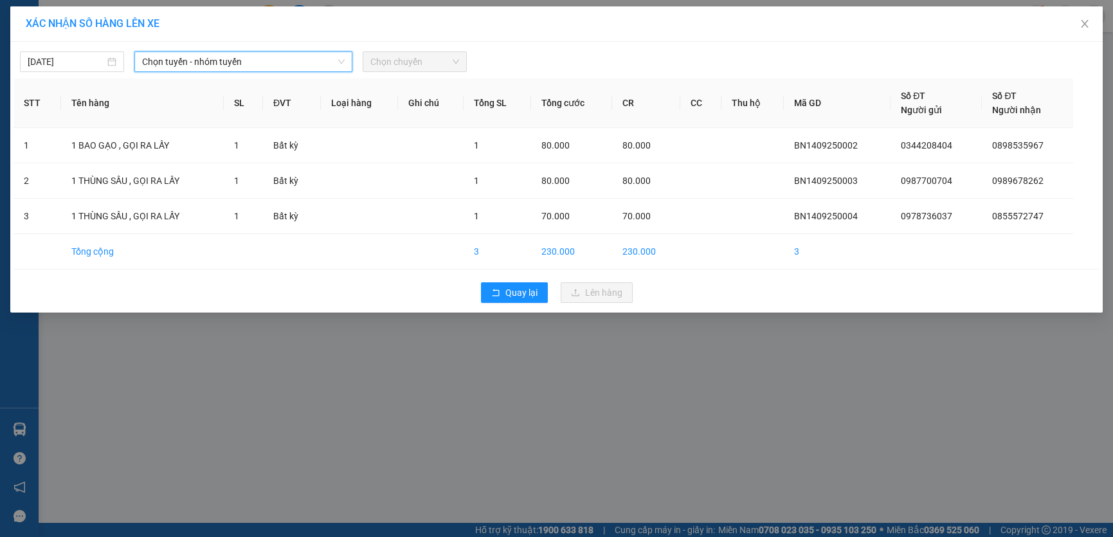
click at [257, 62] on span "Chọn tuyến - nhóm tuyến" at bounding box center [243, 61] width 203 height 19
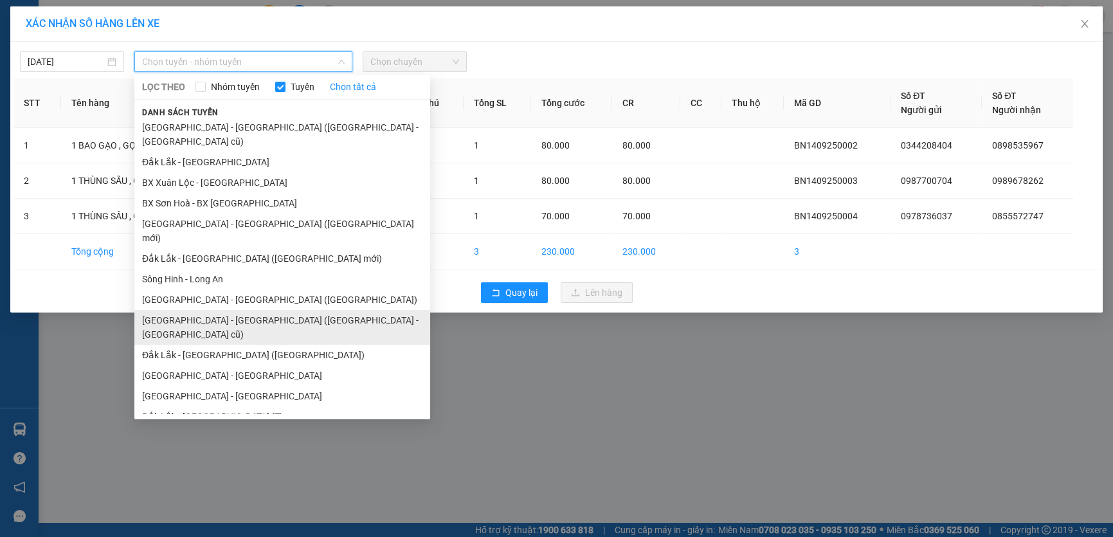
scroll to position [33, 0]
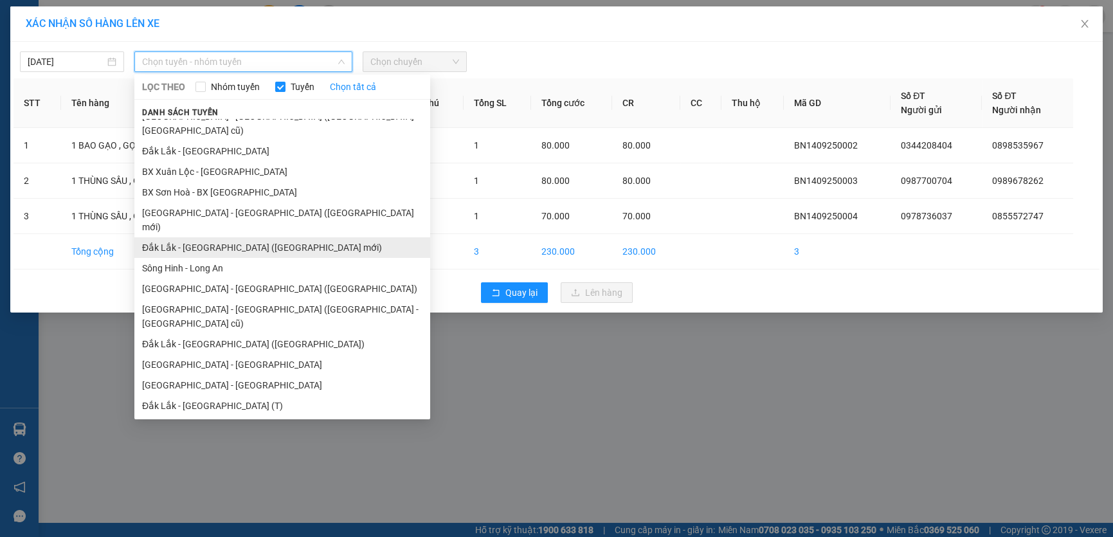
click at [293, 237] on li "Đắk Lắk - [GEOGRAPHIC_DATA] ([GEOGRAPHIC_DATA] mới)" at bounding box center [282, 247] width 296 height 21
click at [293, 226] on td "Bất kỳ" at bounding box center [292, 216] width 58 height 35
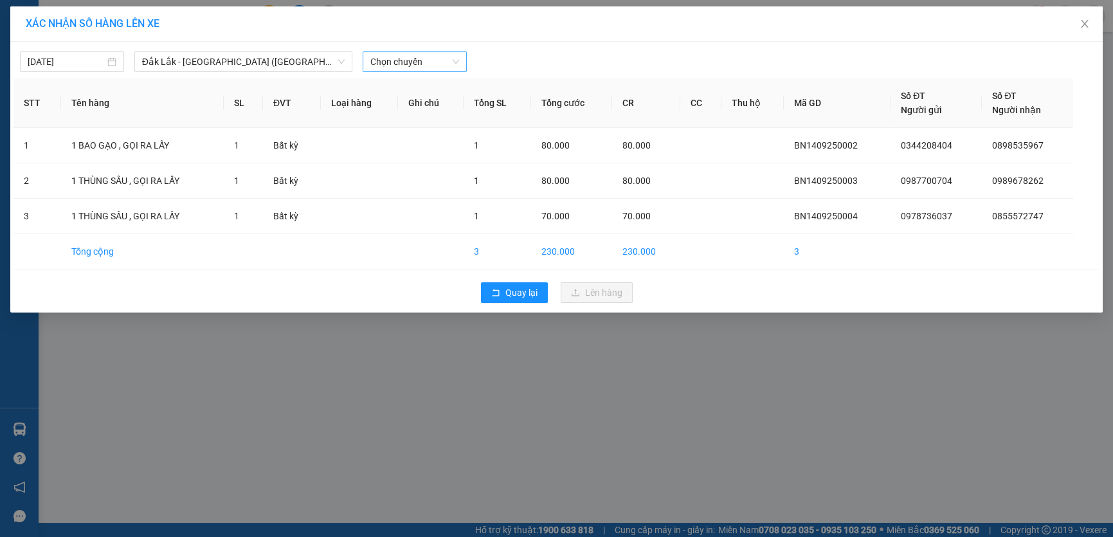
click at [424, 57] on span "Chọn chuyến" at bounding box center [414, 61] width 89 height 19
click at [419, 104] on div "16:00 - 47E-006.01" at bounding box center [420, 108] width 100 height 14
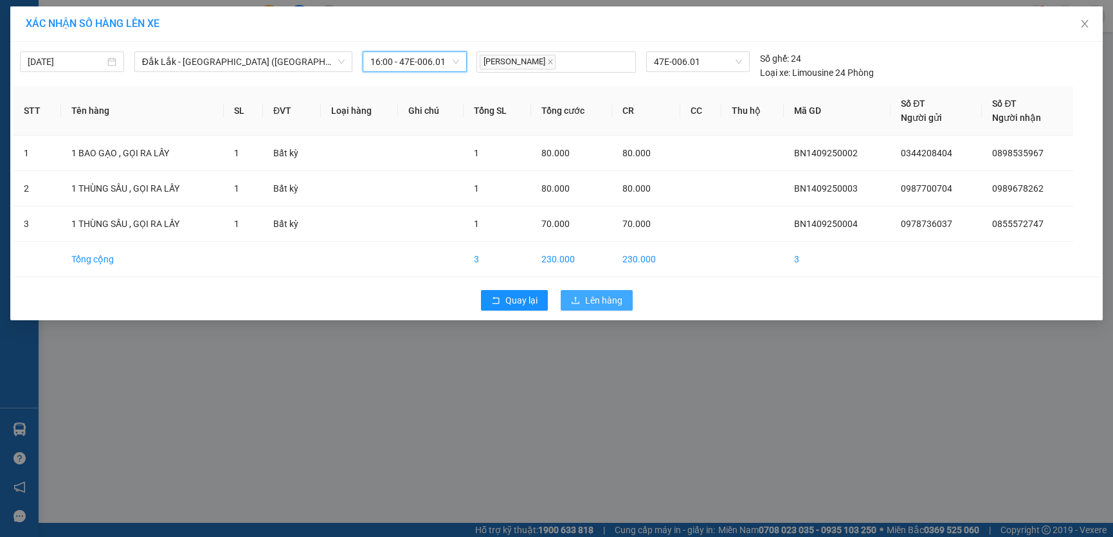
click at [599, 305] on span "Lên hàng" at bounding box center [603, 300] width 37 height 14
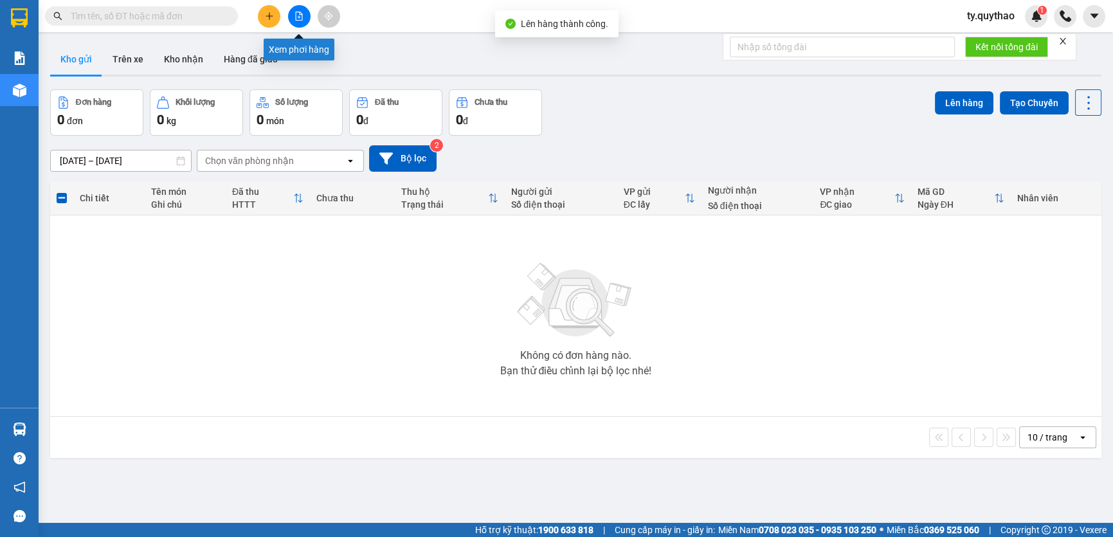
click at [295, 14] on icon "file-add" at bounding box center [298, 16] width 9 height 9
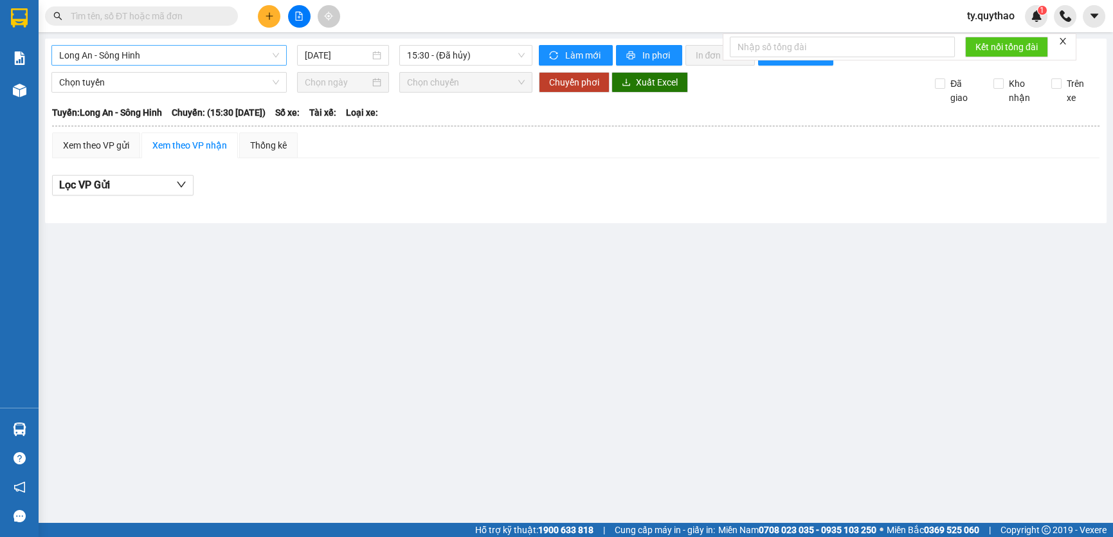
click at [193, 57] on span "Long An - Sông Hinh" at bounding box center [169, 55] width 220 height 19
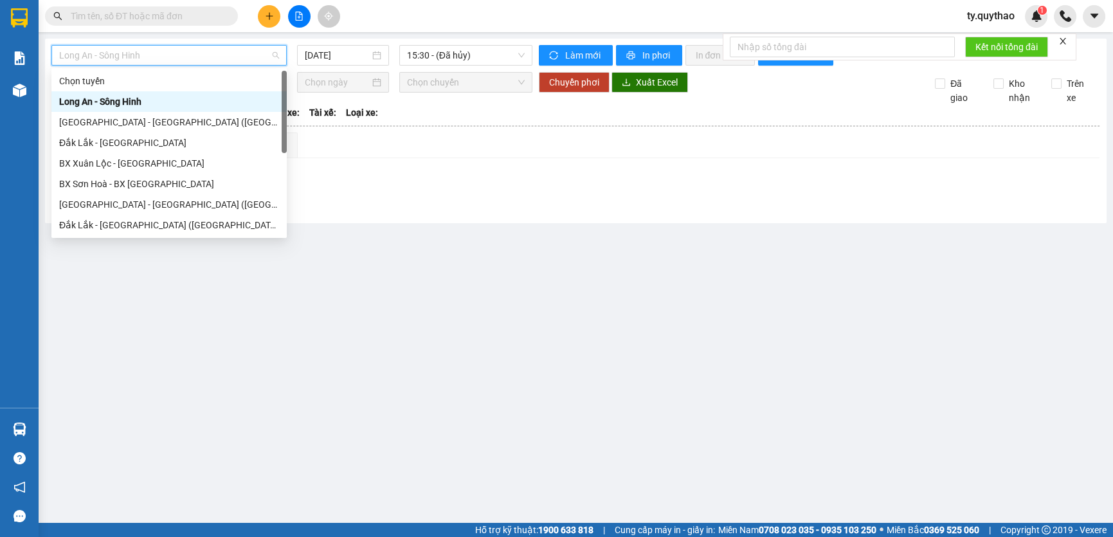
click at [193, 57] on span "Long An - Sông Hinh" at bounding box center [169, 55] width 220 height 19
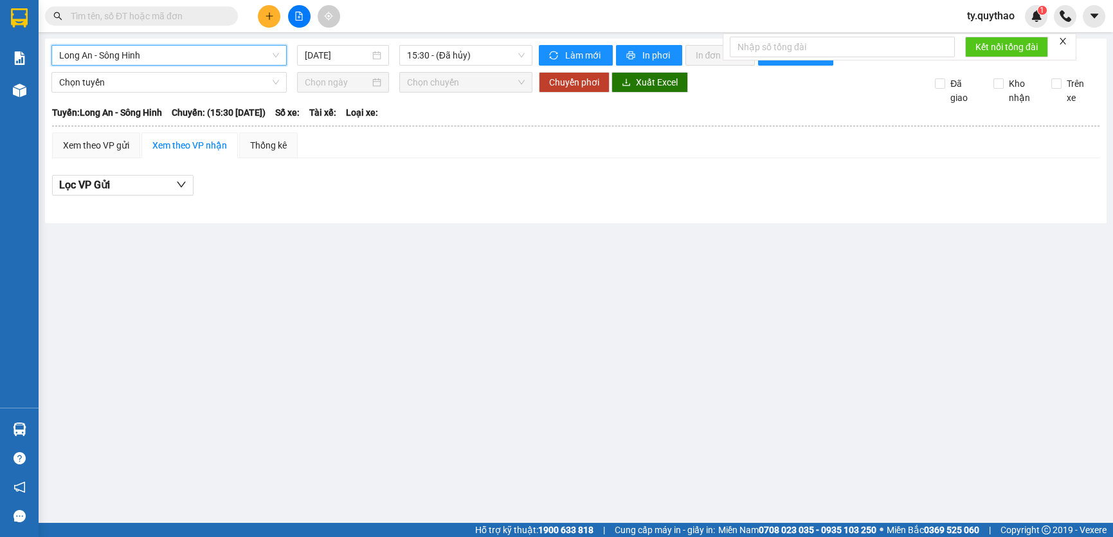
click at [193, 57] on span "Long An - Sông Hinh" at bounding box center [169, 55] width 220 height 19
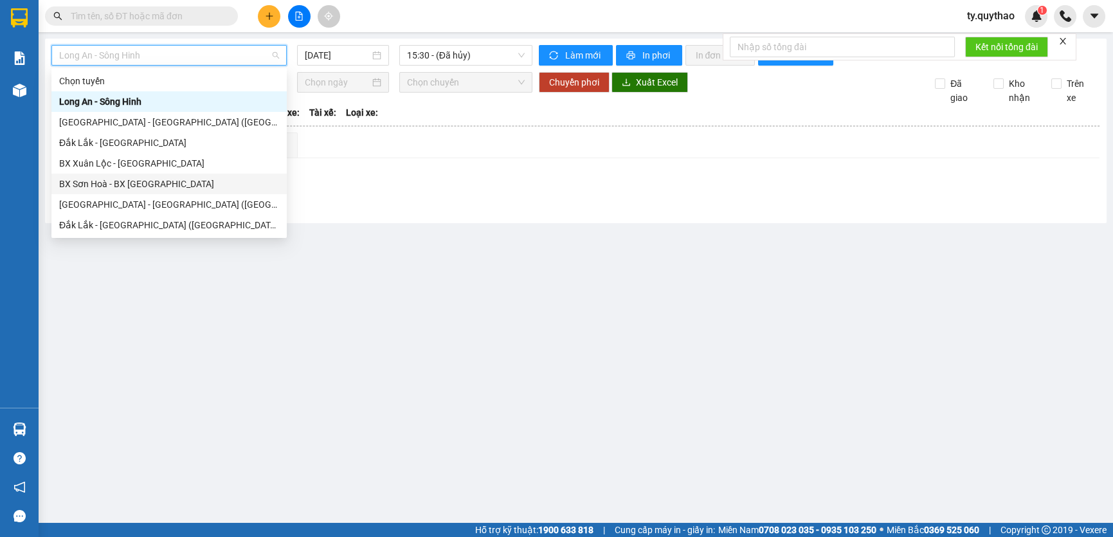
scroll to position [116, 0]
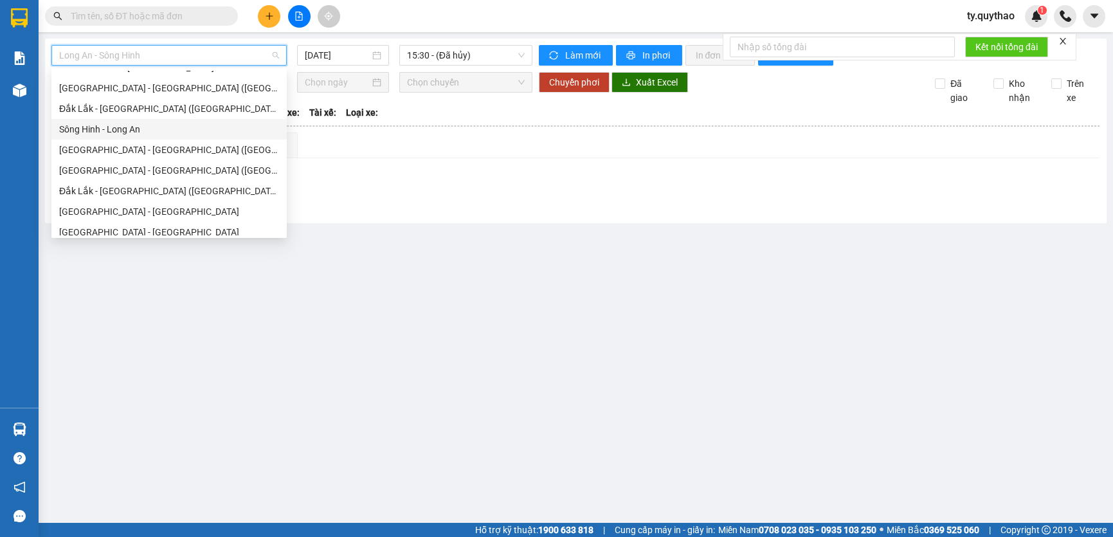
click at [199, 128] on div "Sông Hinh - Long An" at bounding box center [169, 129] width 220 height 14
type input "[DATE]"
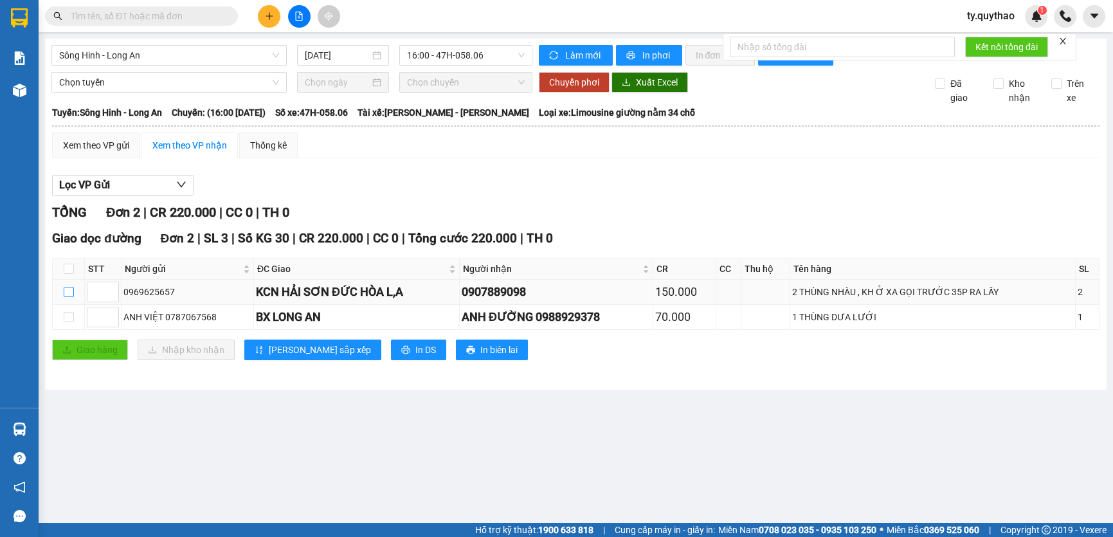
click at [68, 291] on input "checkbox" at bounding box center [69, 292] width 10 height 10
checkbox input "true"
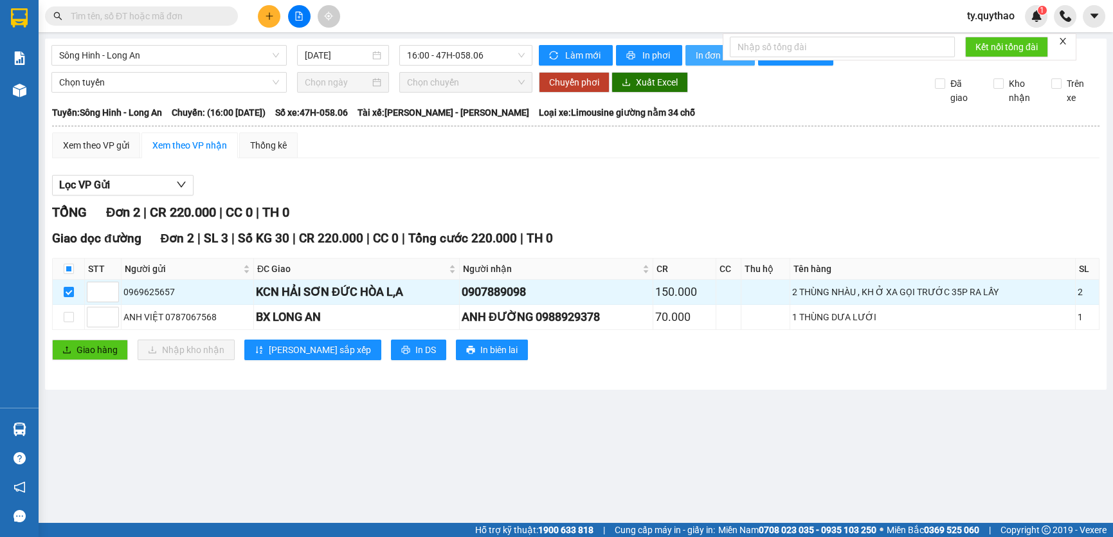
click at [708, 54] on span "In đơn chọn" at bounding box center [721, 55] width 50 height 14
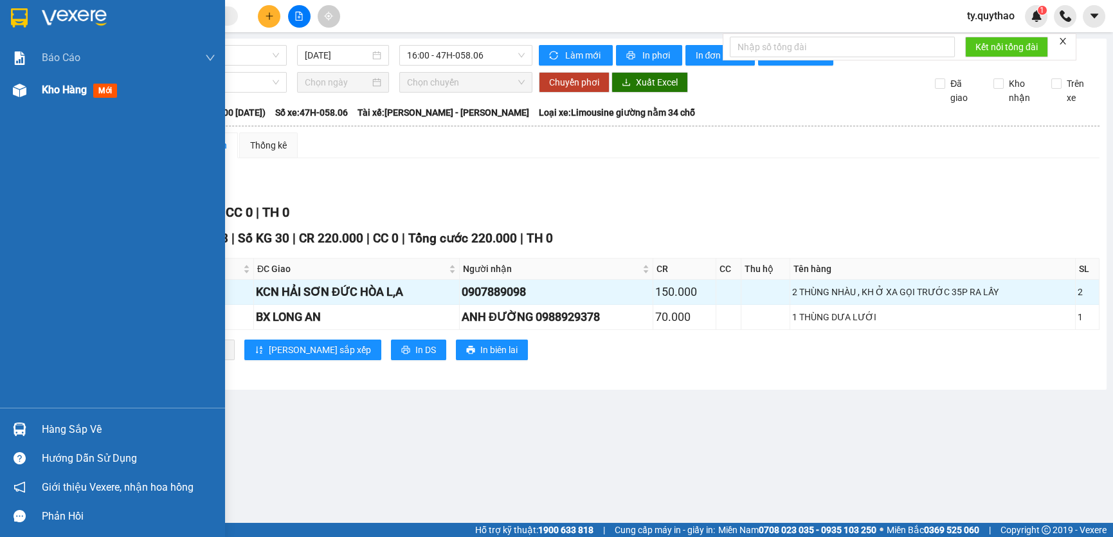
click at [37, 95] on div "Kho hàng mới" at bounding box center [112, 90] width 225 height 32
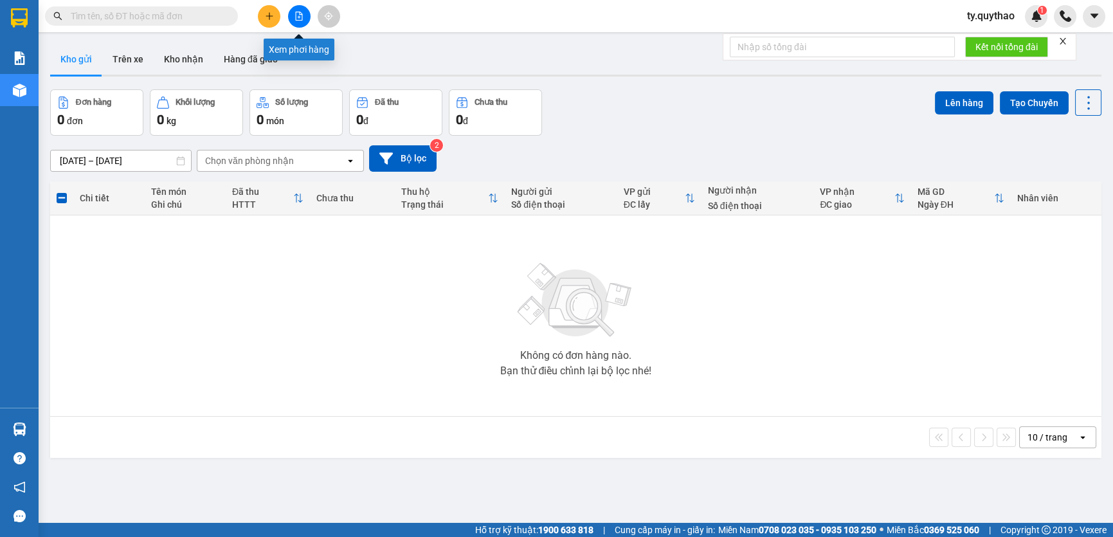
click at [298, 10] on button at bounding box center [299, 16] width 23 height 23
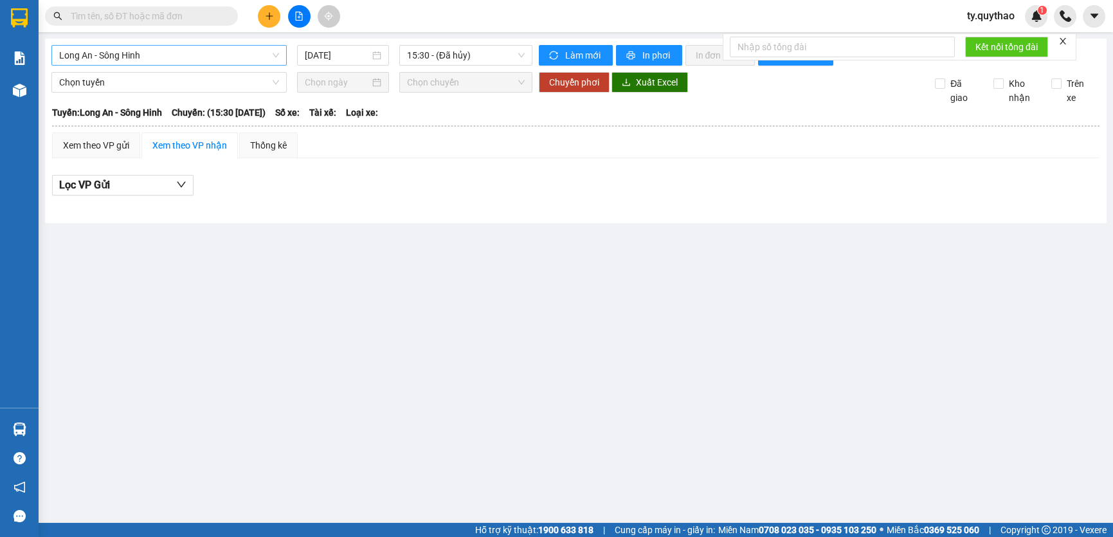
click at [171, 53] on span "Long An - Sông Hinh" at bounding box center [169, 55] width 220 height 19
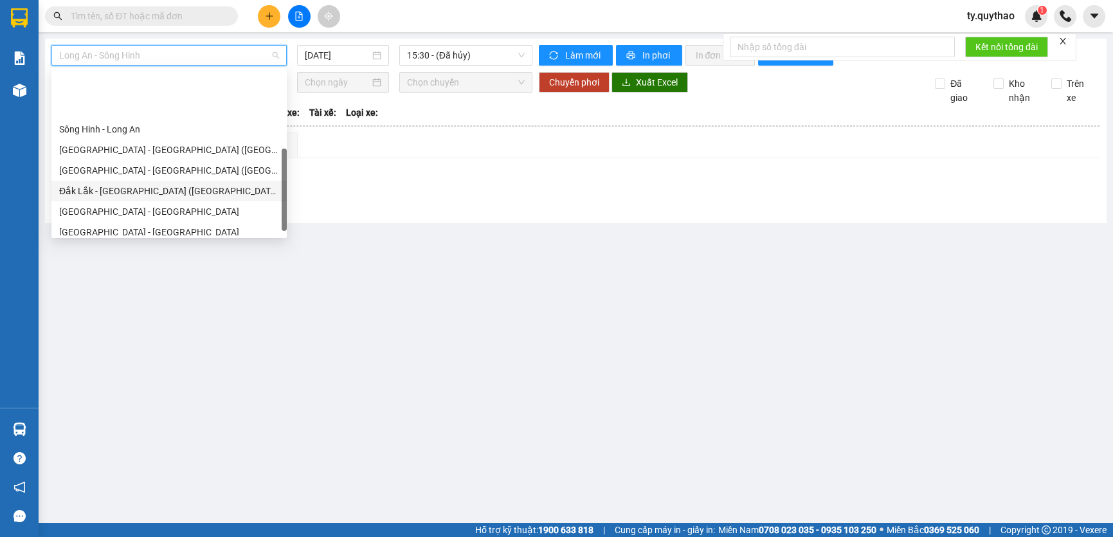
scroll to position [175, 0]
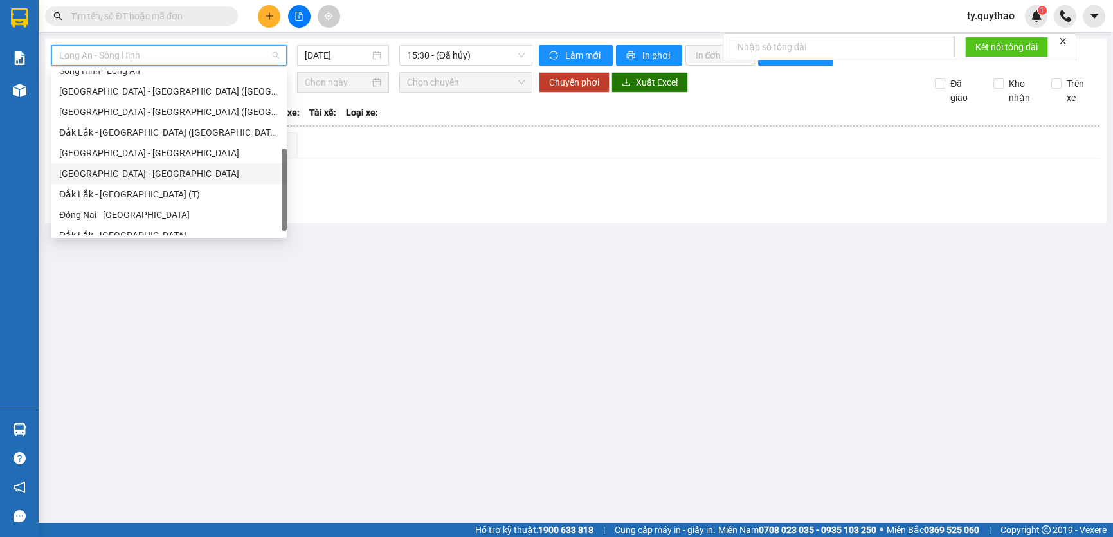
click at [195, 172] on div "[GEOGRAPHIC_DATA] - [GEOGRAPHIC_DATA]" at bounding box center [169, 174] width 220 height 14
type input "[DATE]"
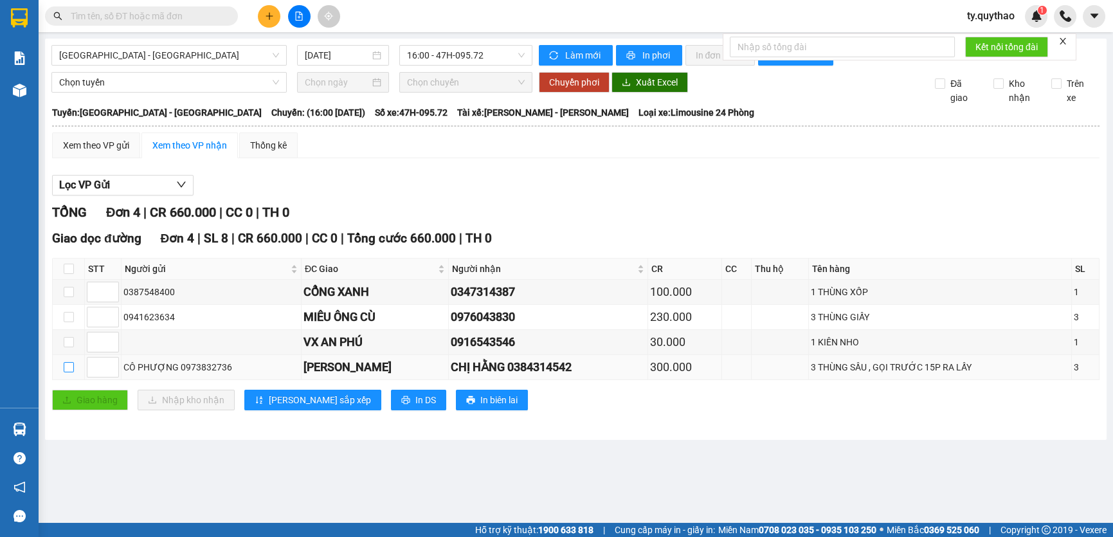
click at [72, 365] on input "checkbox" at bounding box center [69, 367] width 10 height 10
checkbox input "true"
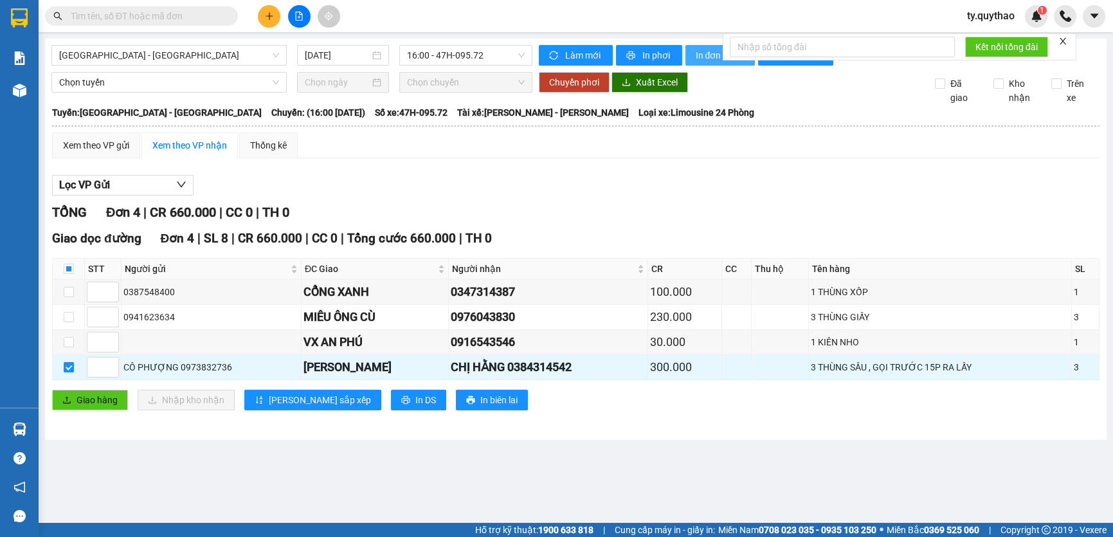
click at [712, 59] on span "In đơn chọn" at bounding box center [721, 55] width 50 height 14
click at [885, 453] on main "[GEOGRAPHIC_DATA] - [GEOGRAPHIC_DATA] [DATE] 16:00 - 47H-095.72 Làm mới In phơi…" at bounding box center [556, 261] width 1113 height 523
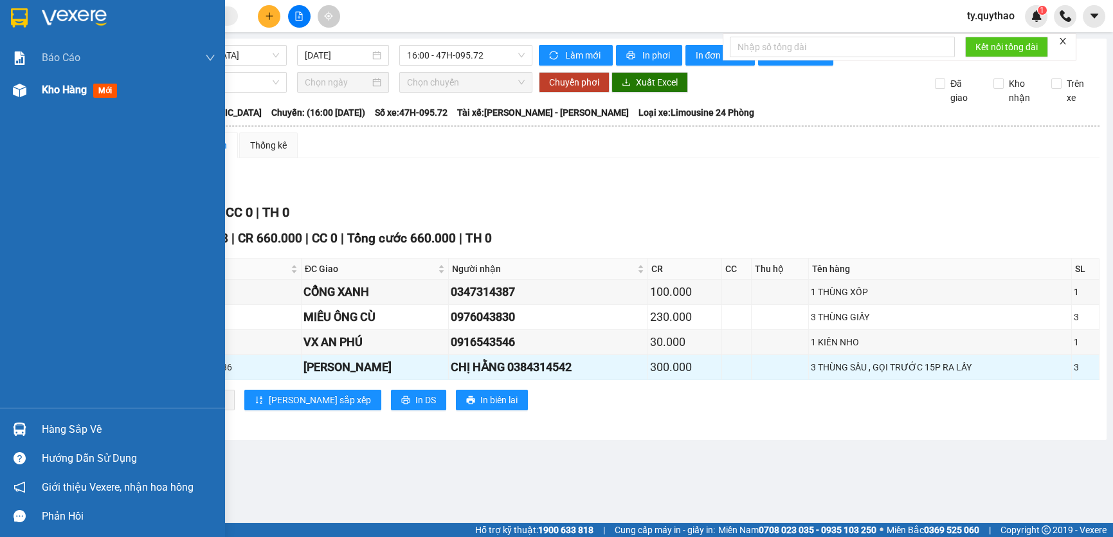
click at [35, 90] on div "Kho hàng mới" at bounding box center [112, 90] width 225 height 32
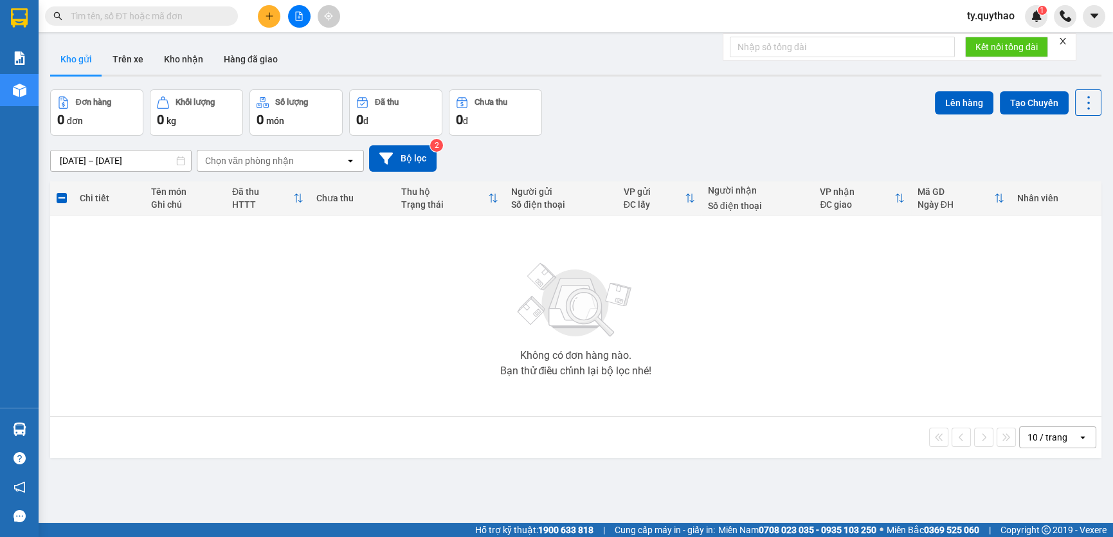
click at [295, 23] on button at bounding box center [299, 16] width 23 height 23
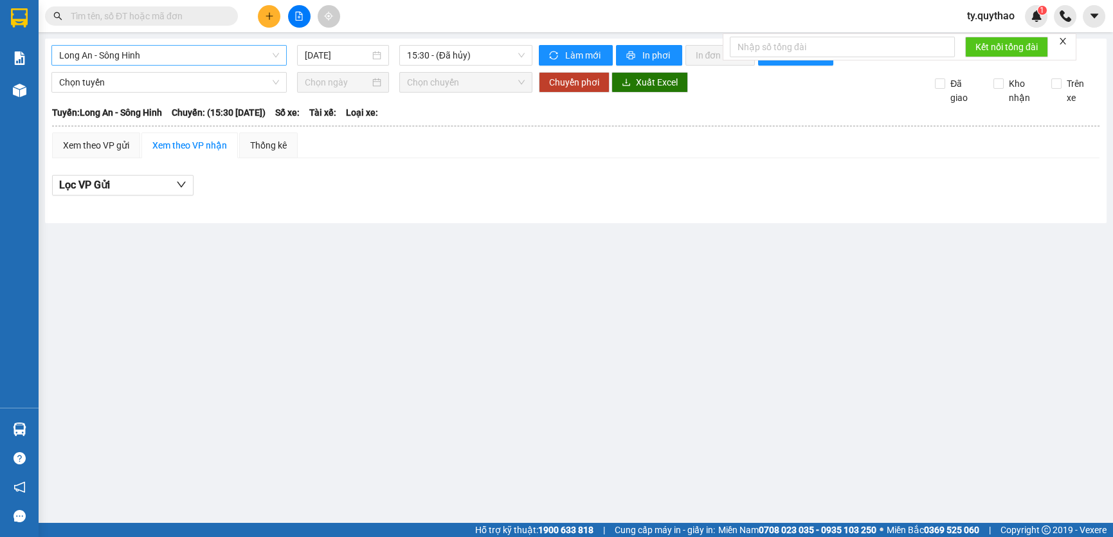
click at [203, 54] on span "Long An - Sông Hinh" at bounding box center [169, 55] width 220 height 19
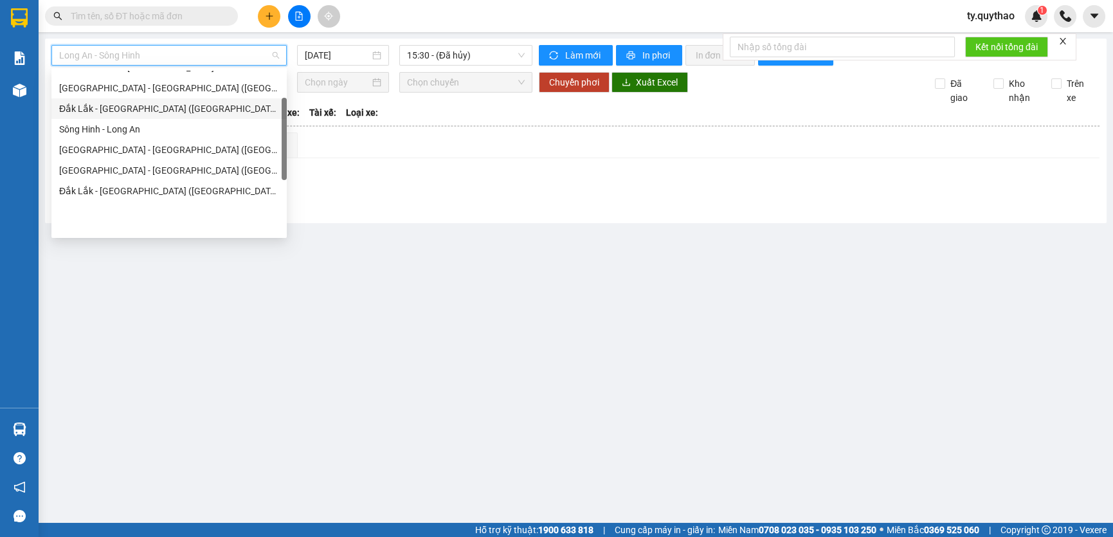
scroll to position [58, 0]
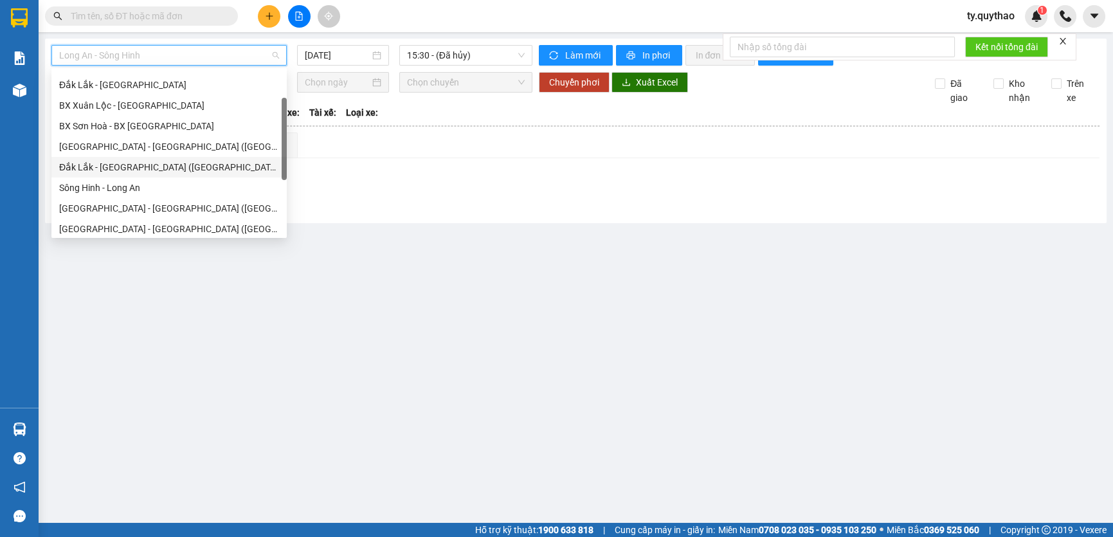
click at [206, 160] on div "Đắk Lắk - [GEOGRAPHIC_DATA] ([GEOGRAPHIC_DATA] mới)" at bounding box center [169, 167] width 220 height 14
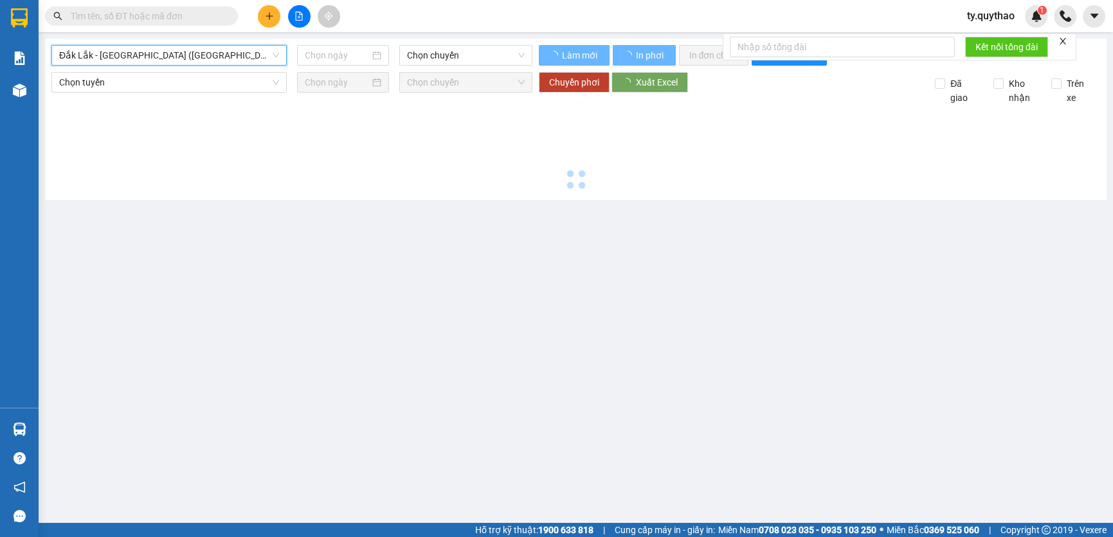
type input "[DATE]"
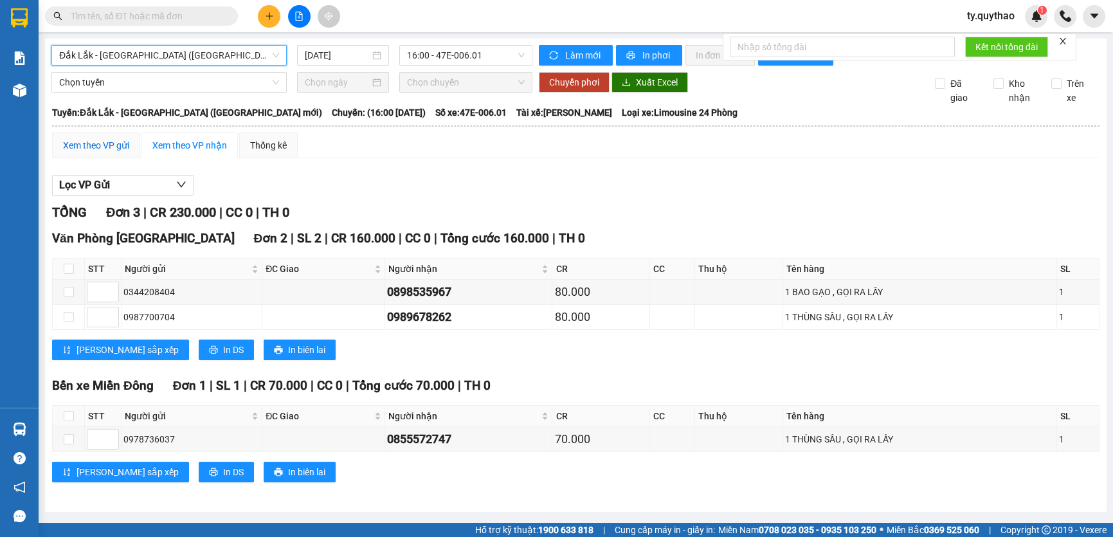
click at [104, 148] on div "Xem theo VP gửi" at bounding box center [96, 145] width 66 height 14
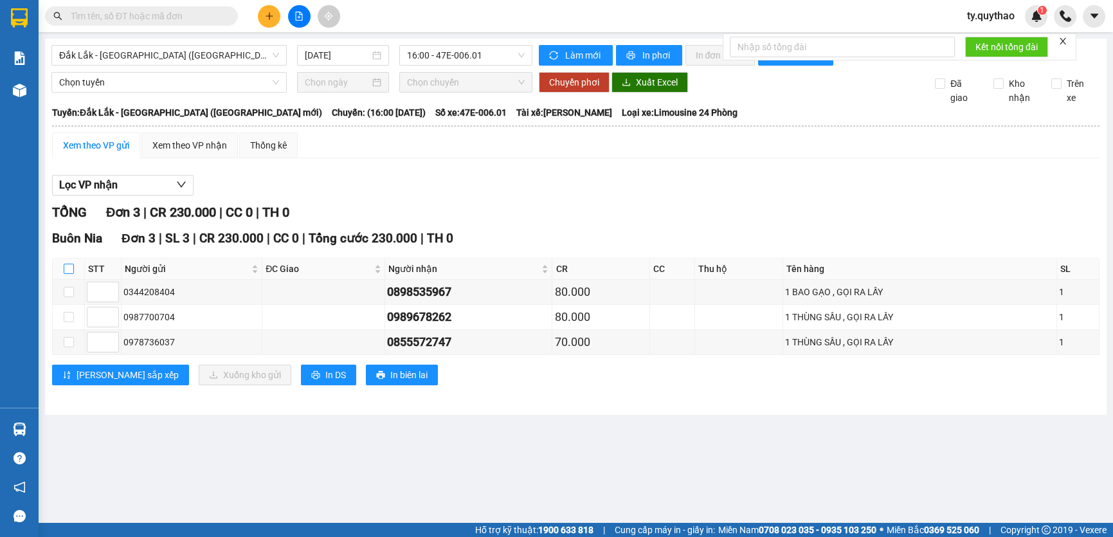
click at [64, 264] on input "checkbox" at bounding box center [69, 269] width 10 height 10
checkbox input "true"
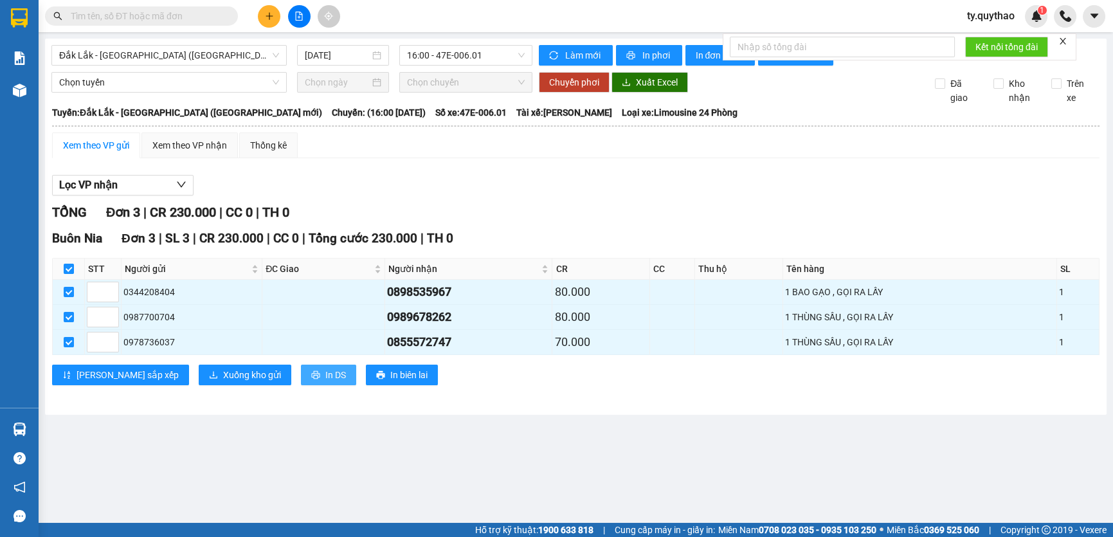
click at [325, 372] on span "In DS" at bounding box center [335, 375] width 21 height 14
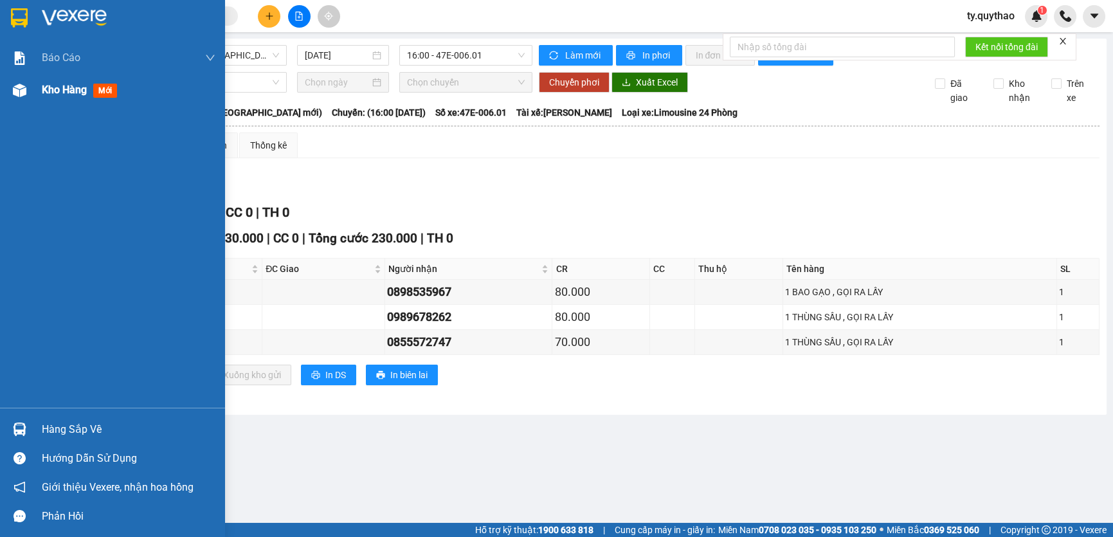
click at [24, 86] on img at bounding box center [20, 91] width 14 height 14
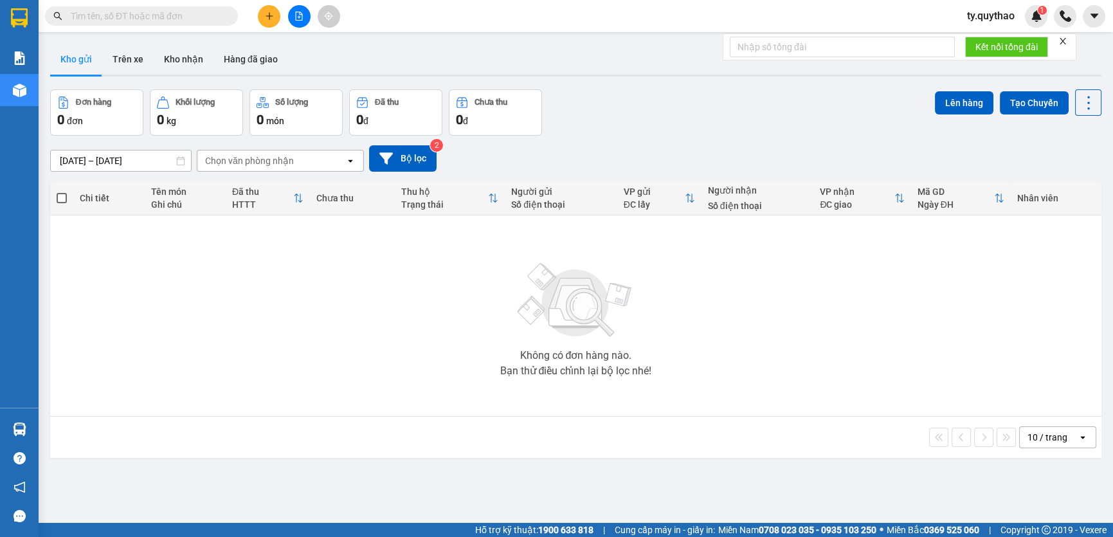
click at [193, 19] on input "text" at bounding box center [147, 16] width 152 height 14
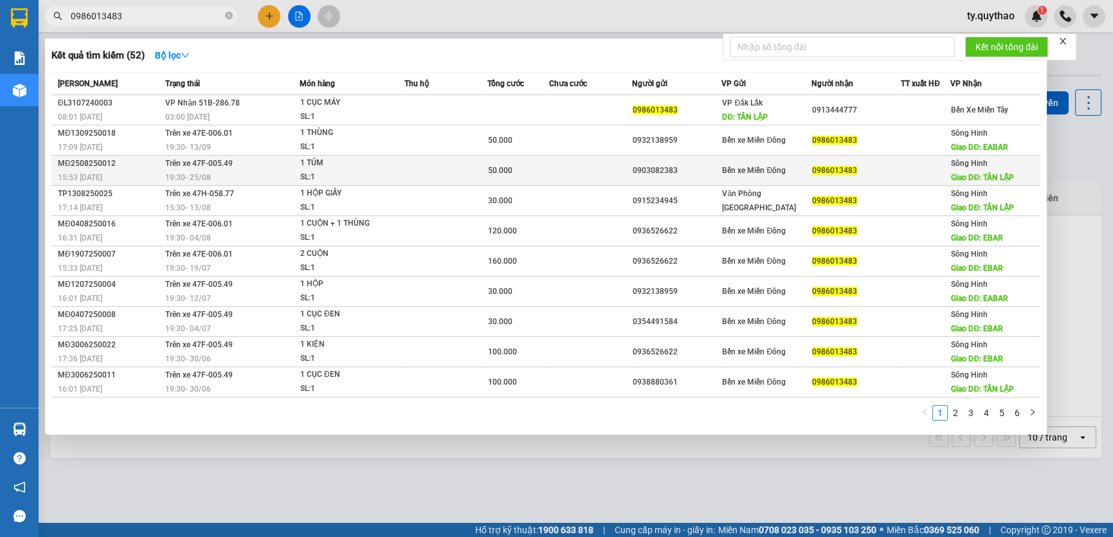
type input "0986013483"
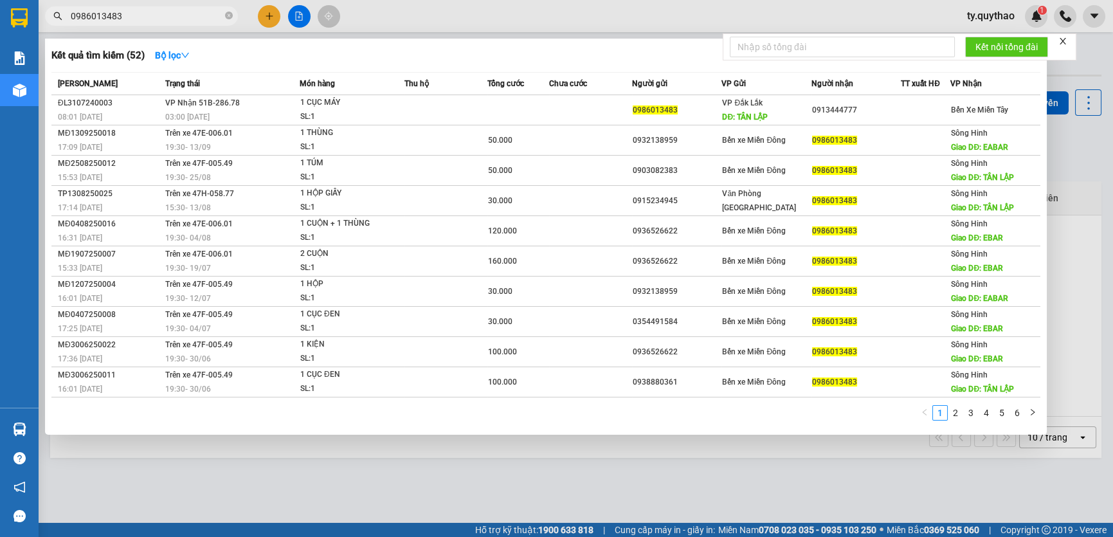
click at [295, 511] on div at bounding box center [556, 268] width 1113 height 537
click at [295, 511] on div "ver 1.8.143 Kho gửi Trên xe Kho nhận Hàng đã giao Đơn hàng 0 đơn Khối lượng 0 k…" at bounding box center [576, 307] width 1062 height 537
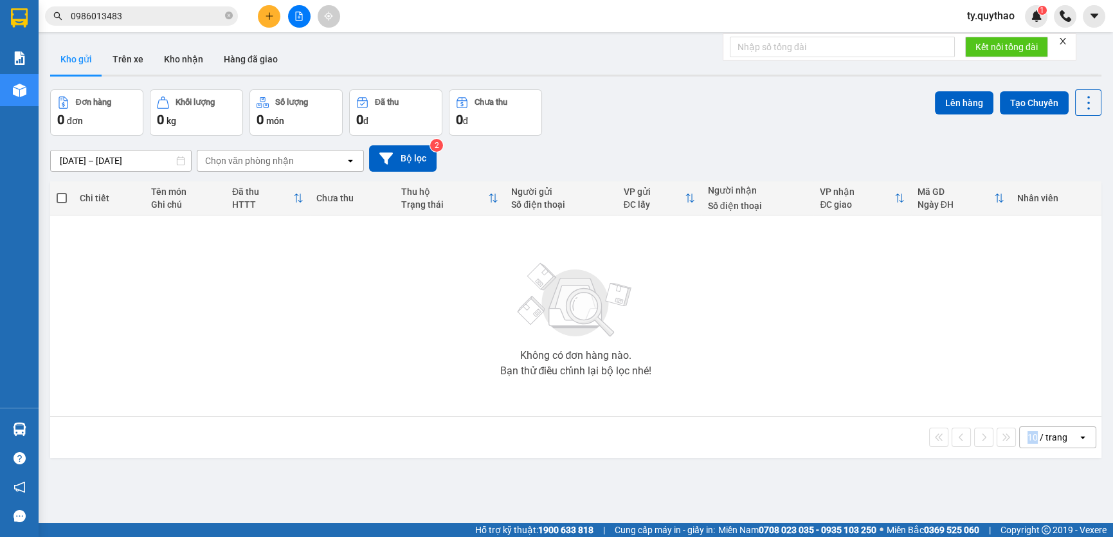
click at [306, 504] on div "ver 1.8.143 Kho gửi Trên xe Kho nhận Hàng đã giao Đơn hàng 0 đơn Khối lượng 0 k…" at bounding box center [576, 307] width 1062 height 537
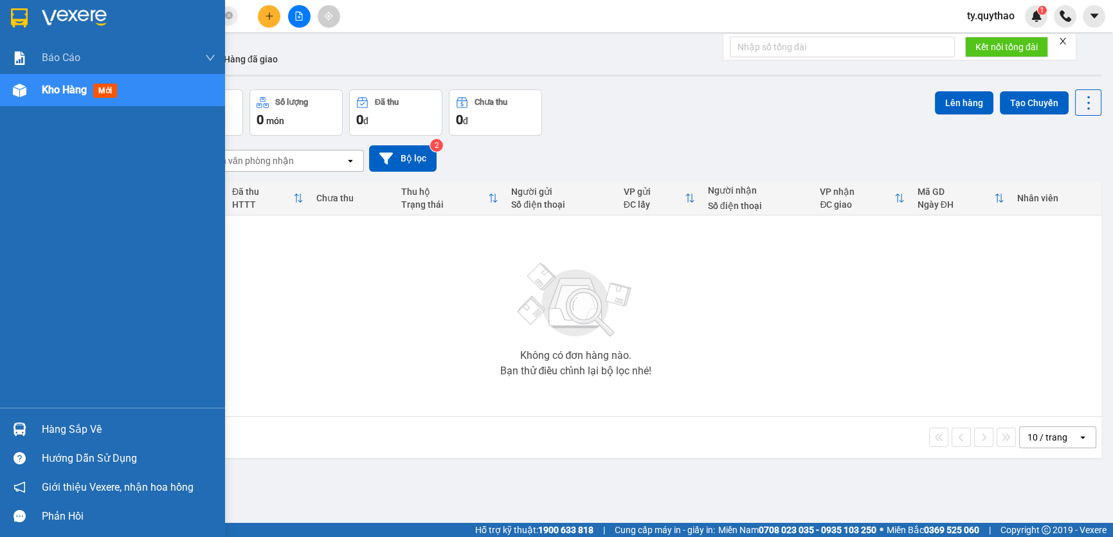
click at [42, 93] on span "Kho hàng" at bounding box center [64, 90] width 45 height 12
